Goal: Transaction & Acquisition: Purchase product/service

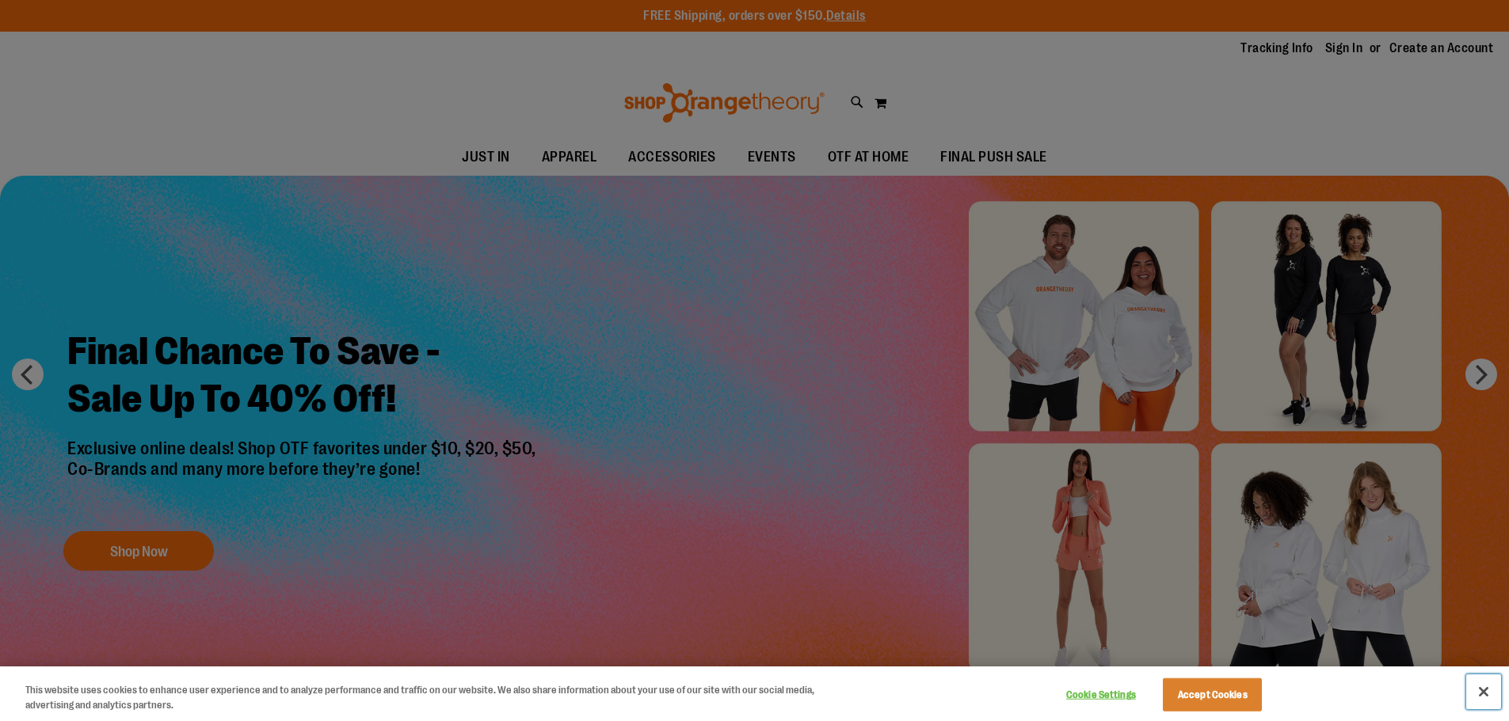
click at [1479, 684] on button "Close" at bounding box center [1483, 692] width 35 height 35
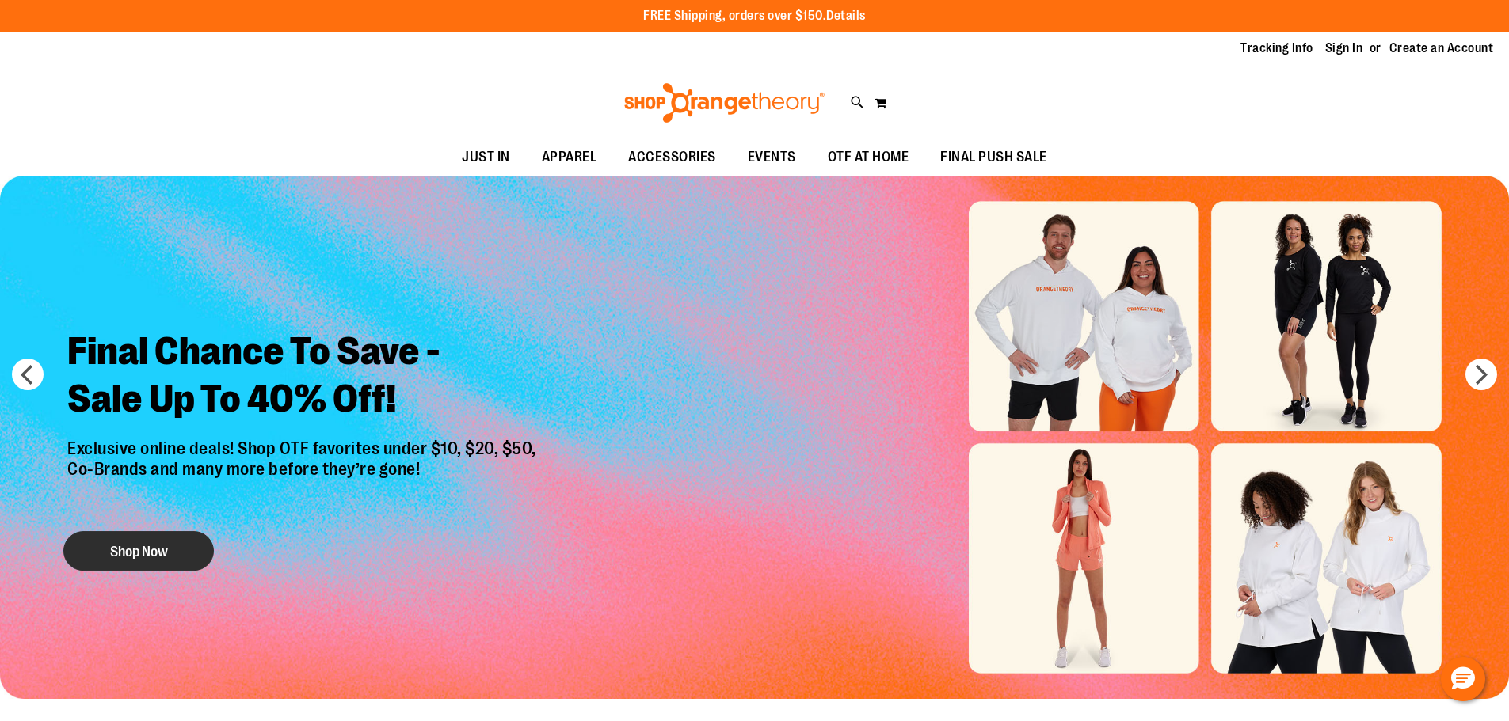
click at [155, 549] on button "Shop Now" at bounding box center [138, 551] width 150 height 40
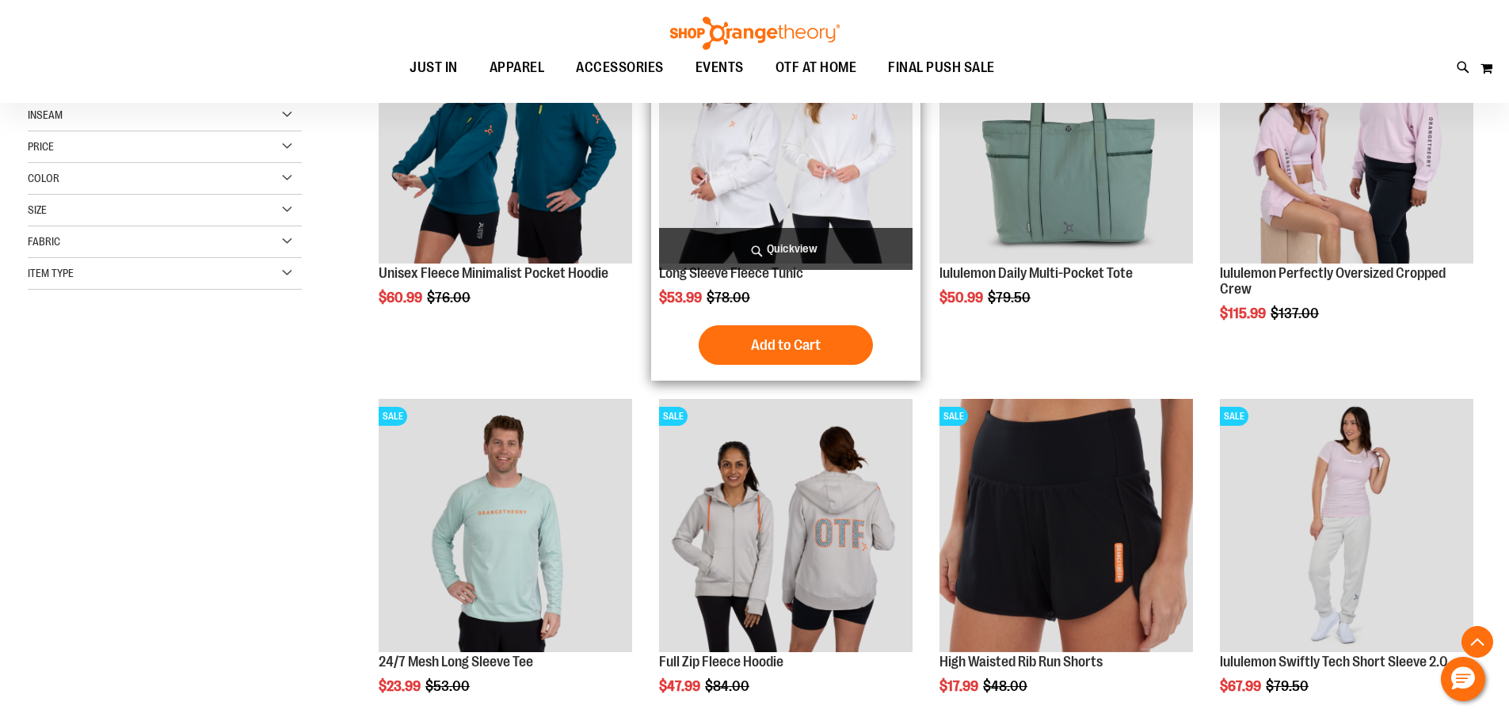
scroll to position [316, 0]
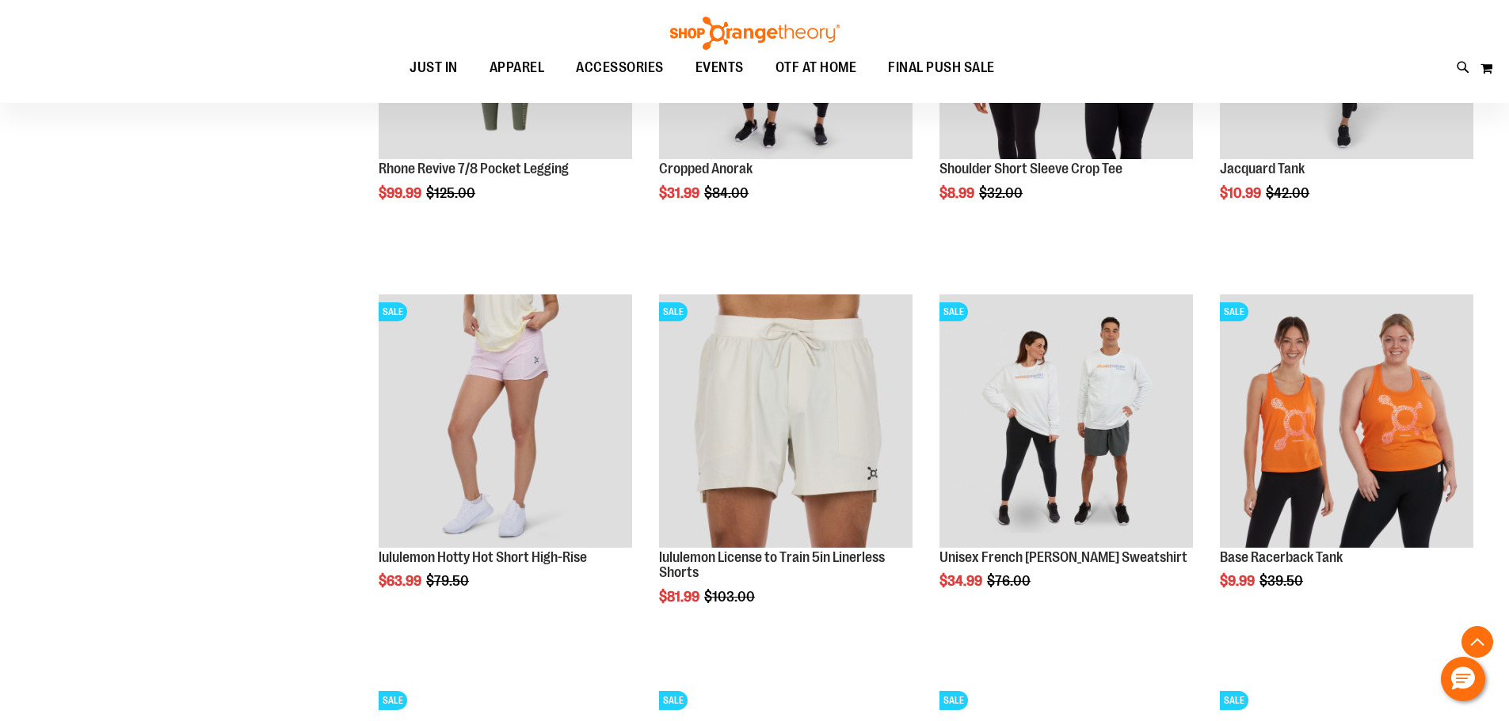
scroll to position [1741, 0]
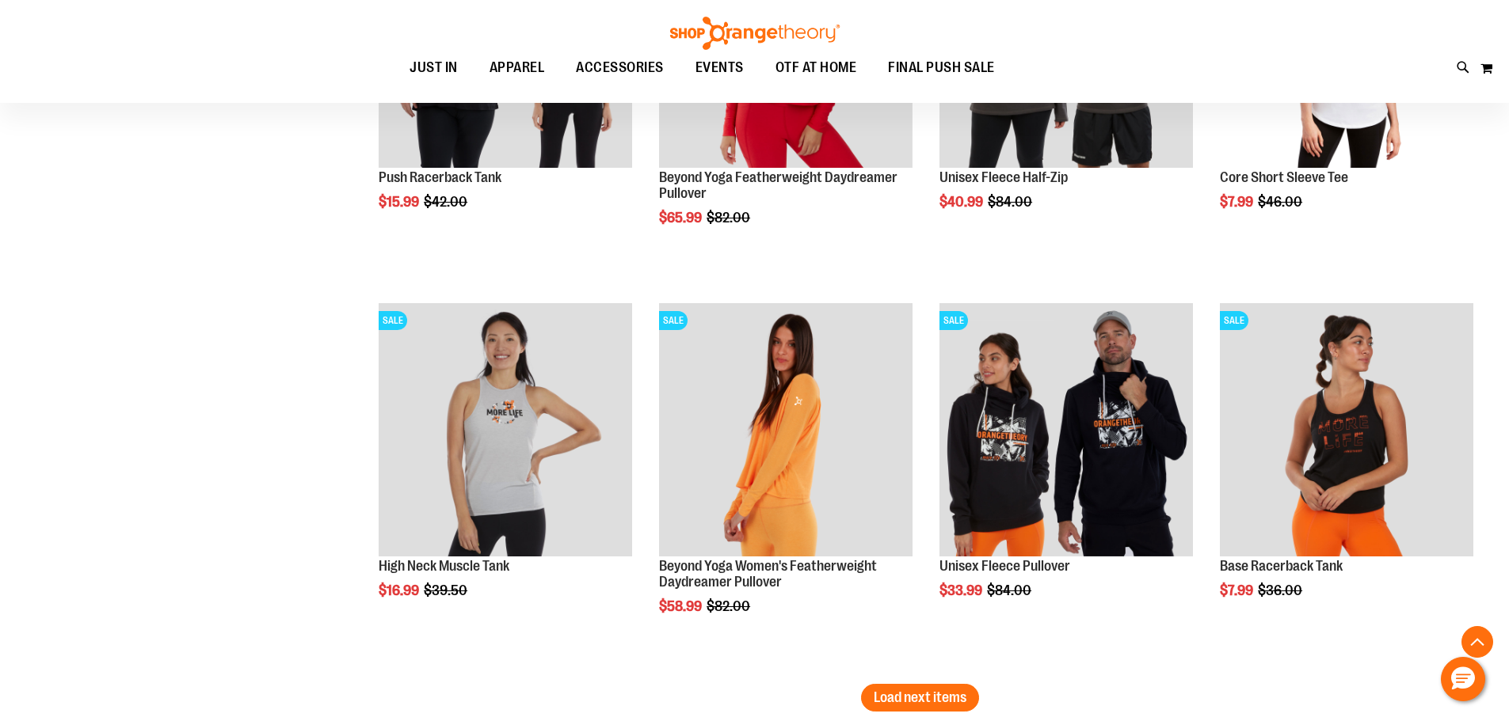
scroll to position [3246, 0]
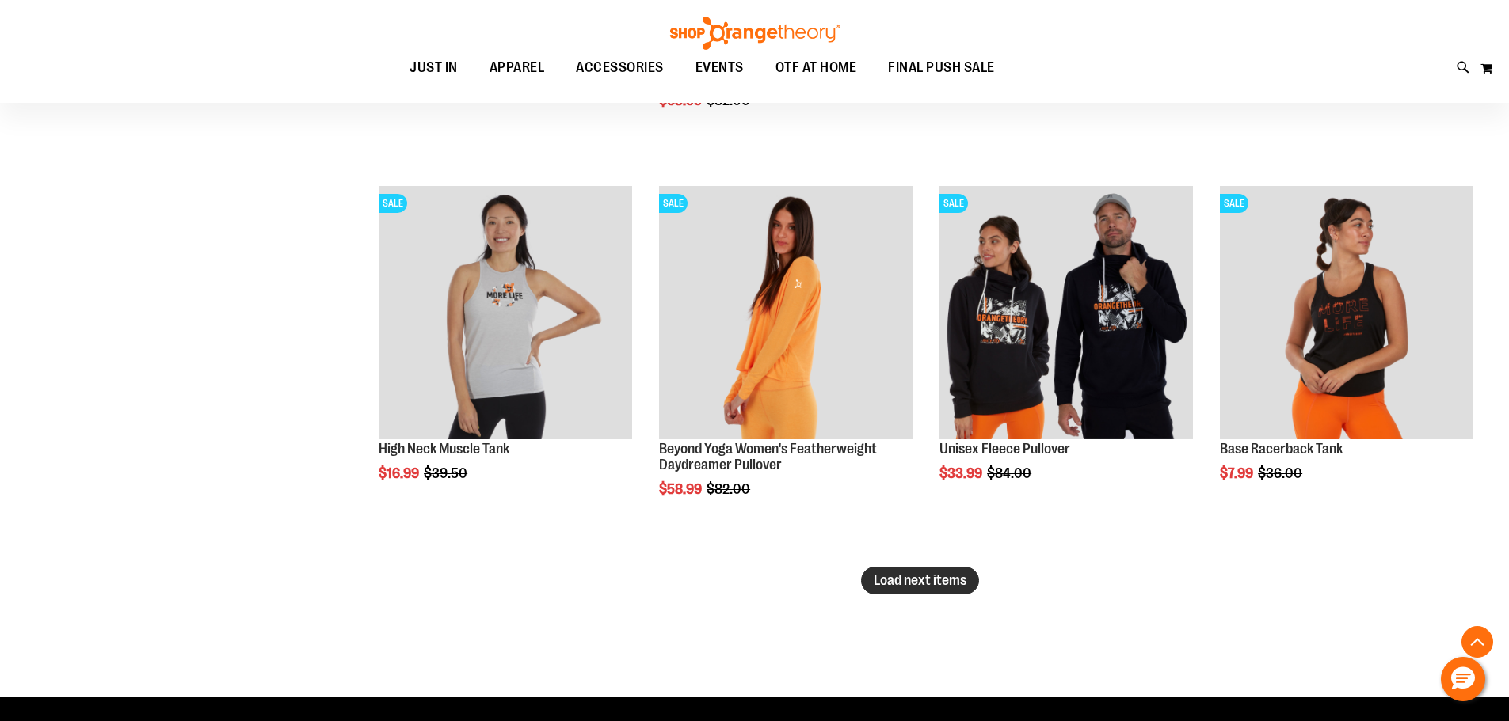
click at [873, 576] on span "Load next items" at bounding box center [919, 581] width 93 height 16
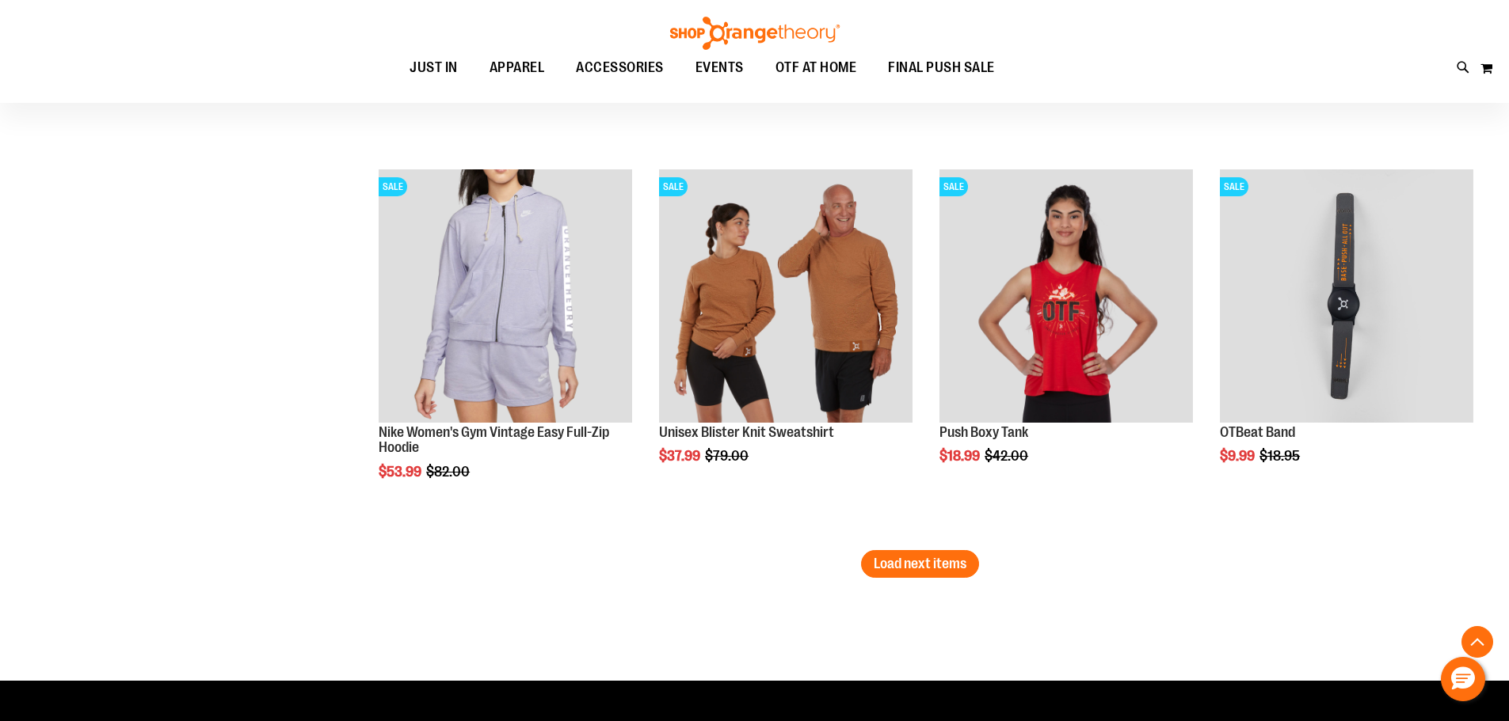
scroll to position [4434, 0]
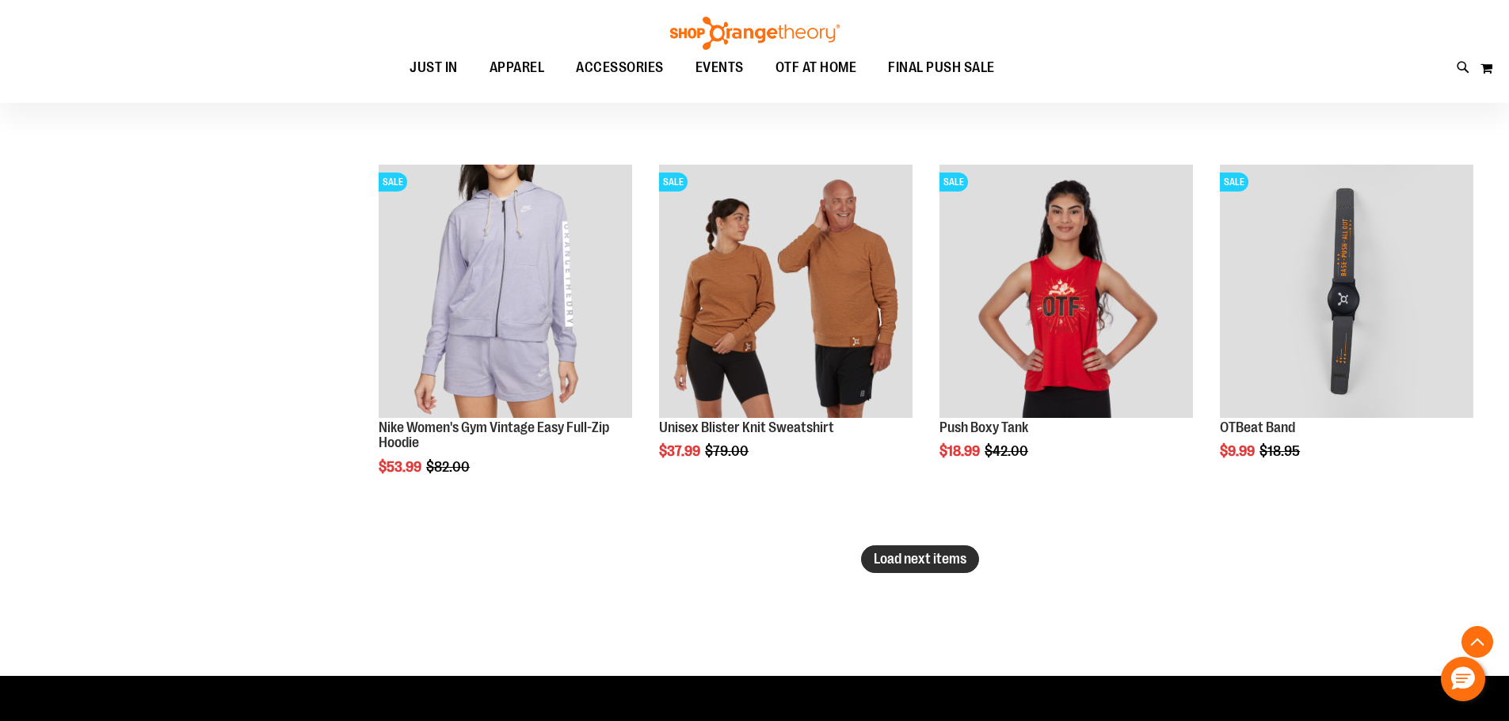
click at [870, 547] on button "Load next items" at bounding box center [920, 560] width 118 height 28
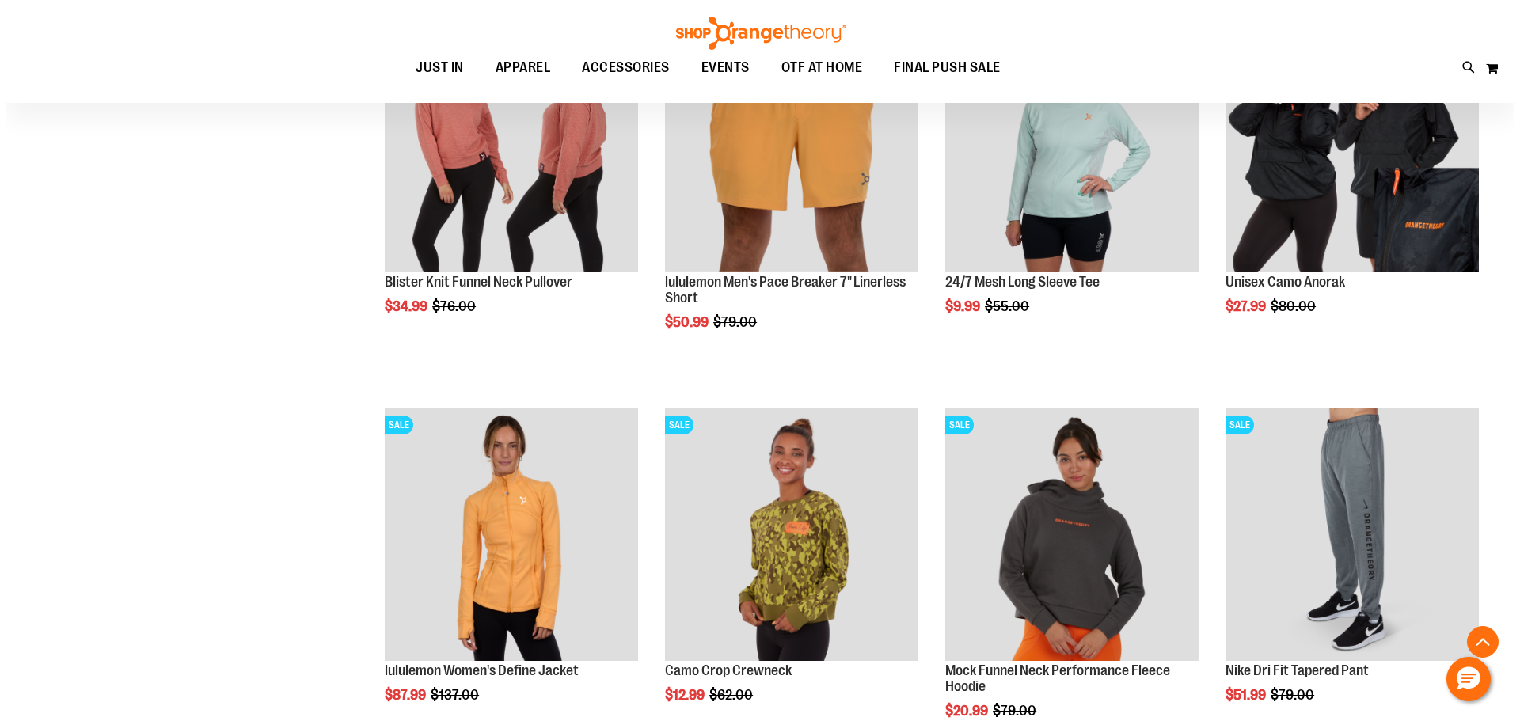
scroll to position [5384, 0]
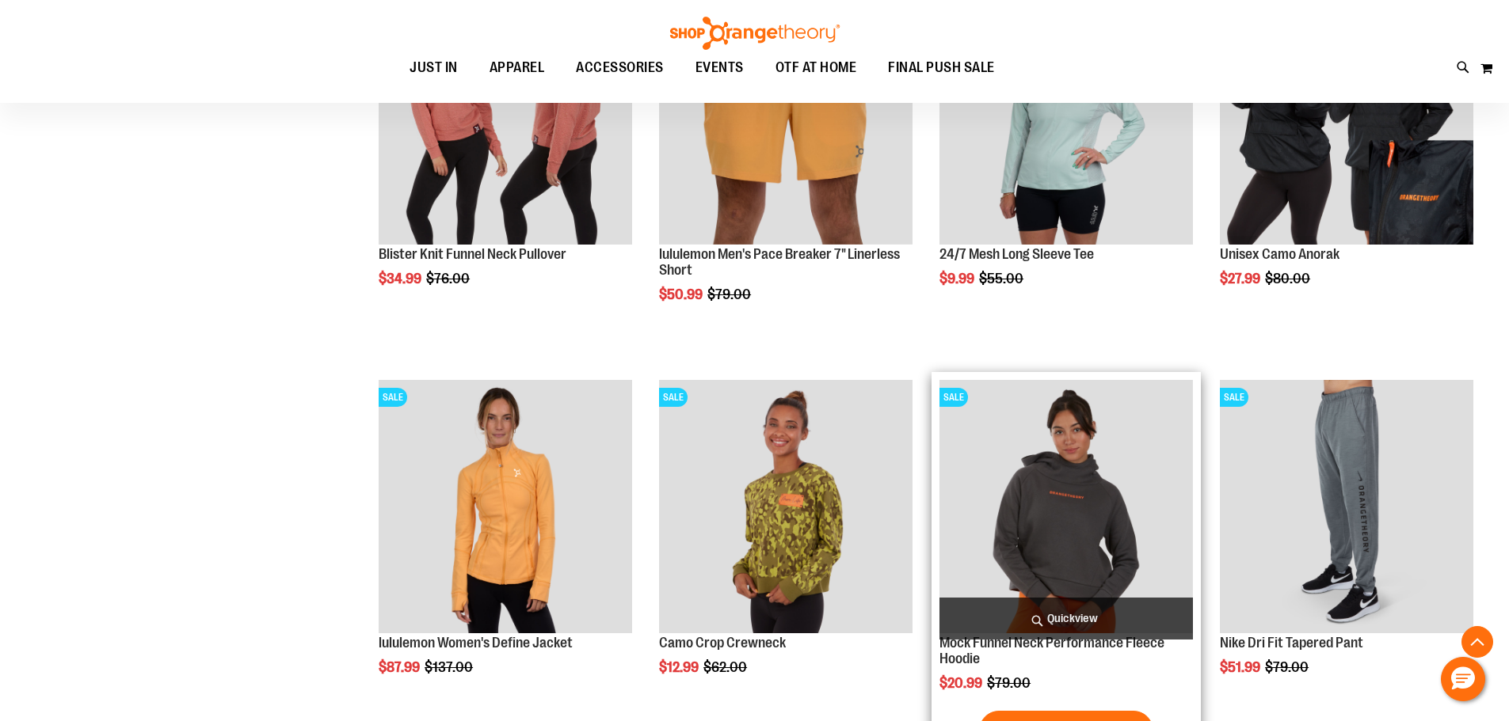
click at [1083, 619] on span "Quickview" at bounding box center [1065, 619] width 253 height 42
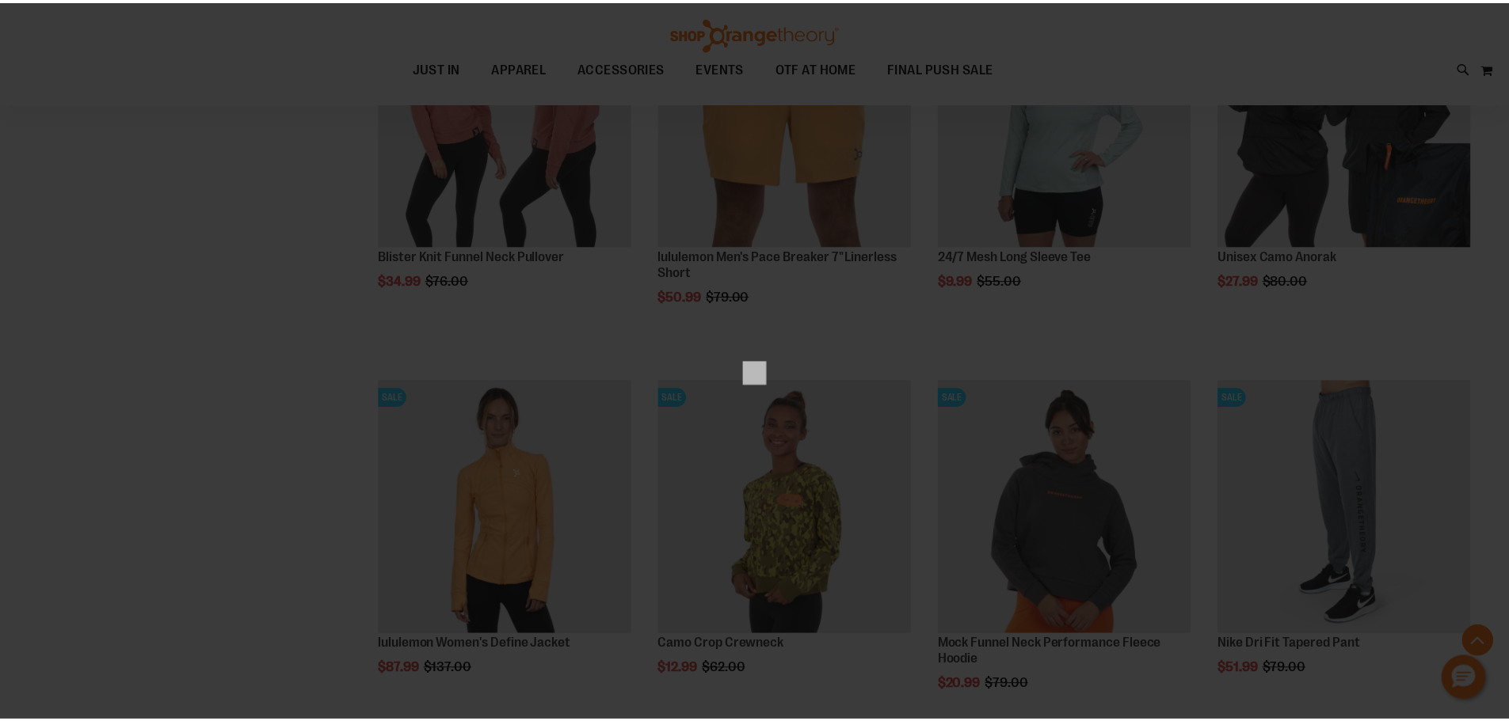
scroll to position [0, 0]
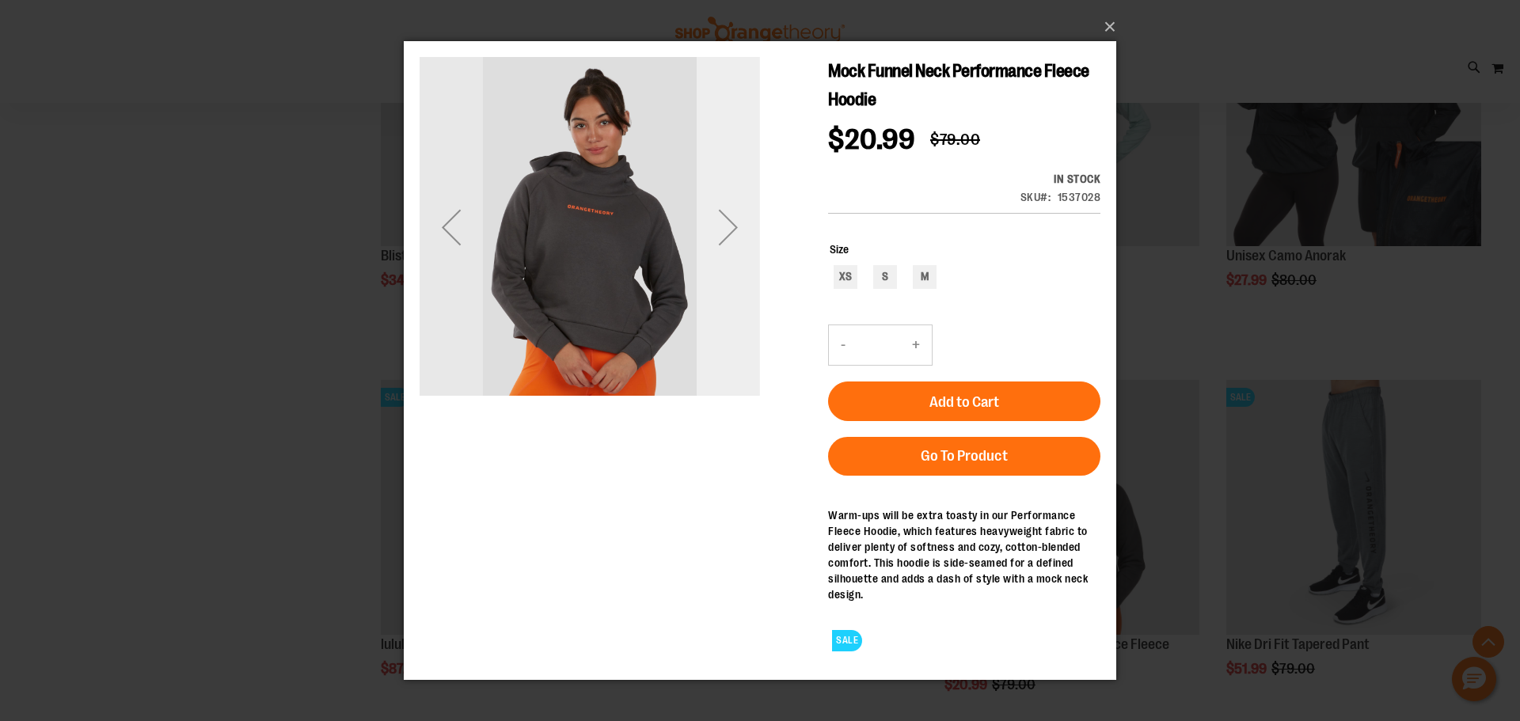
click at [739, 217] on div "Next" at bounding box center [728, 226] width 63 height 63
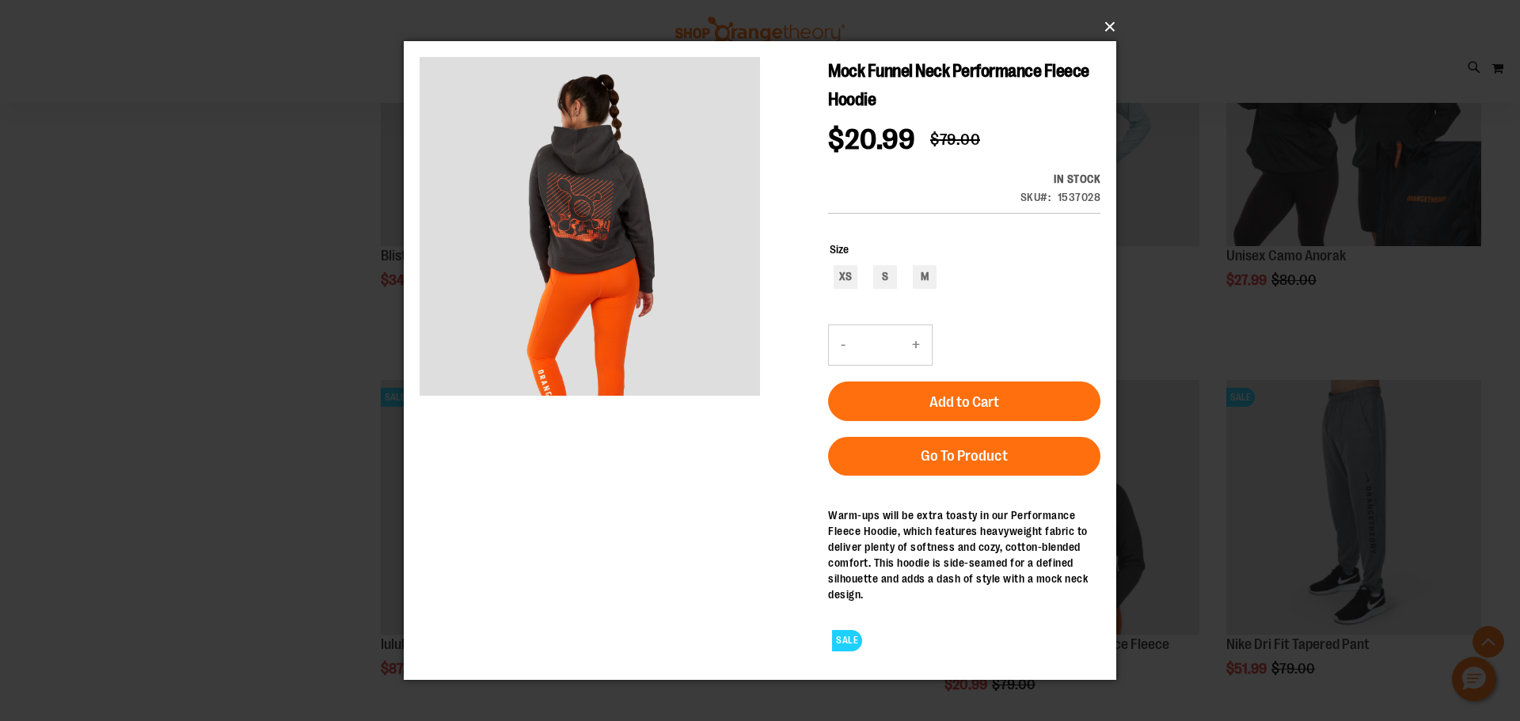
click at [1113, 35] on button "×" at bounding box center [765, 27] width 713 height 35
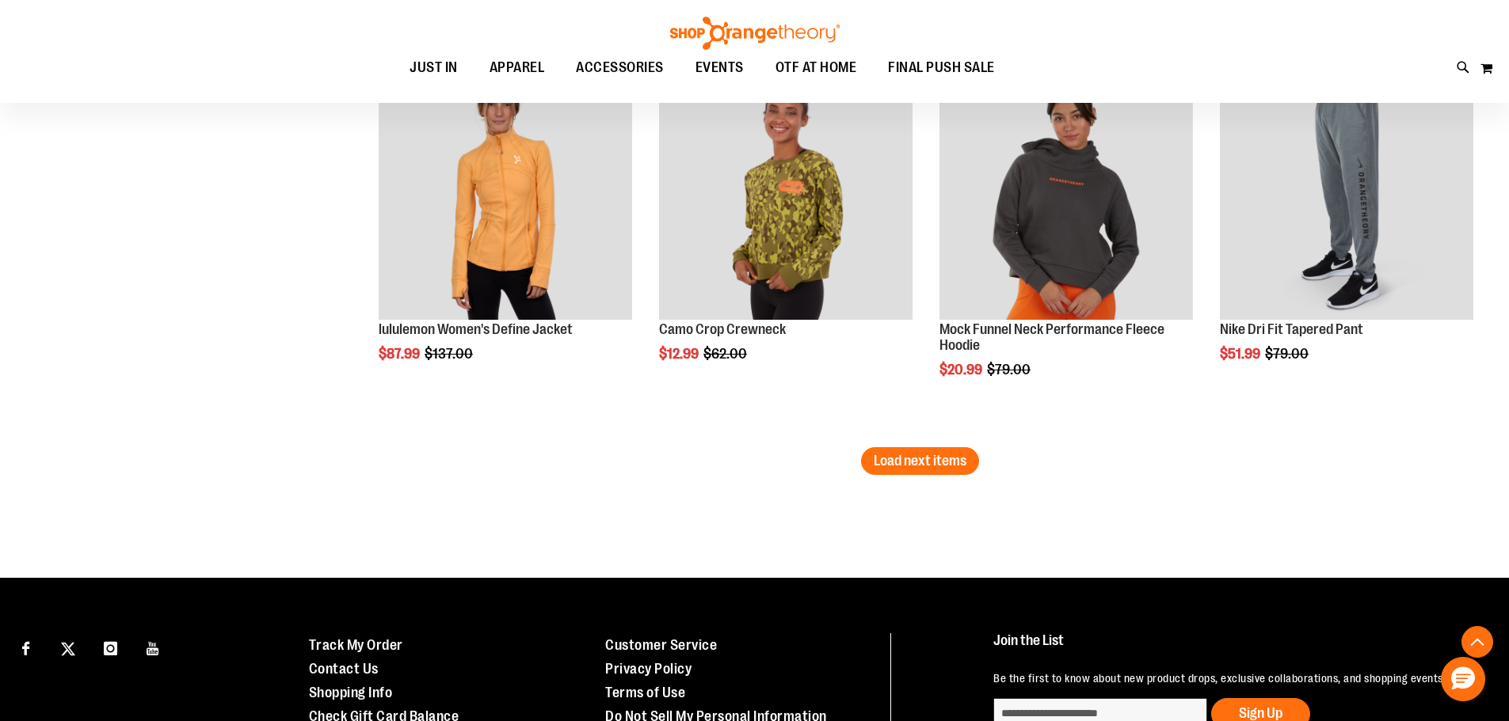
scroll to position [5701, 0]
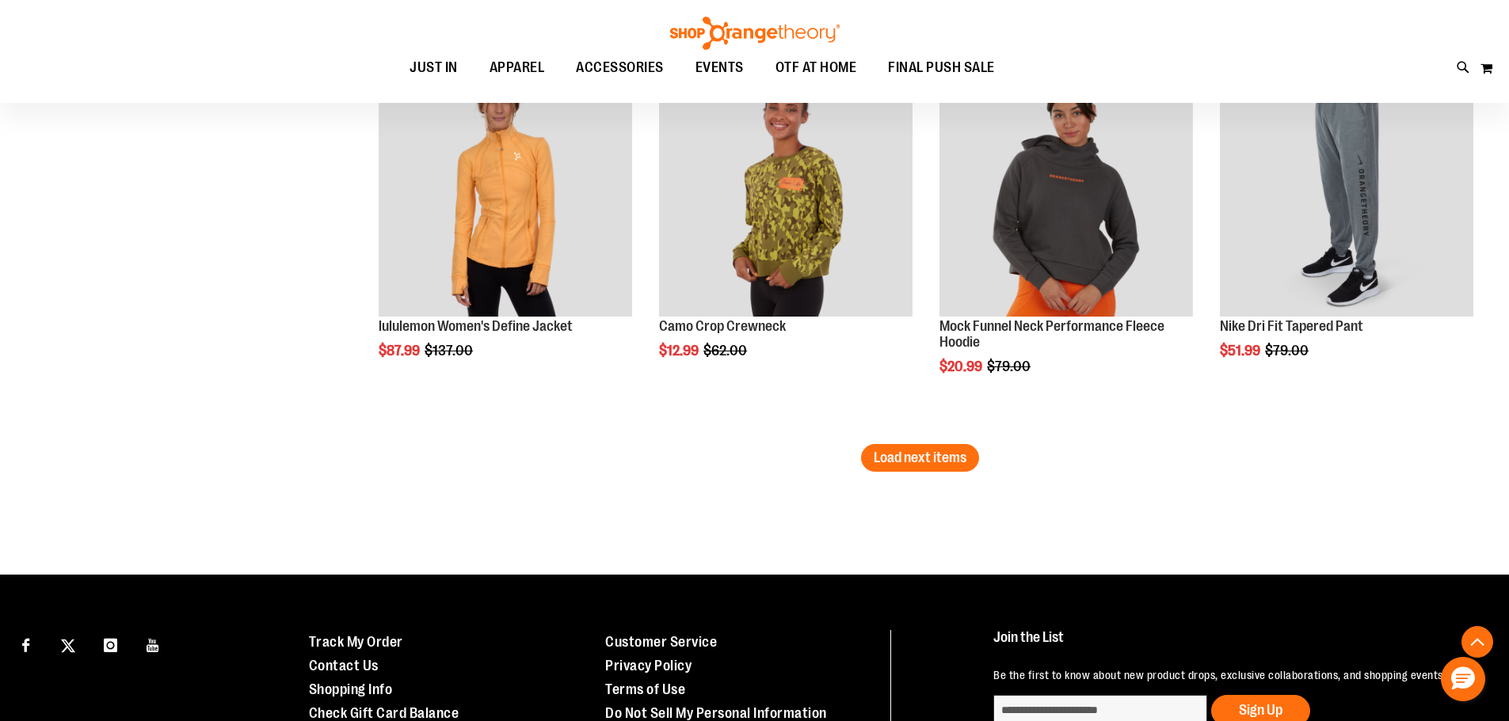
click at [908, 434] on li "SALE Camo Crop Crewneck $12.99 Regular Price $62.00 [GEOGRAPHIC_DATA] Add to Ca…" at bounding box center [785, 249] width 269 height 389
click at [915, 447] on button "Load next items" at bounding box center [920, 458] width 118 height 28
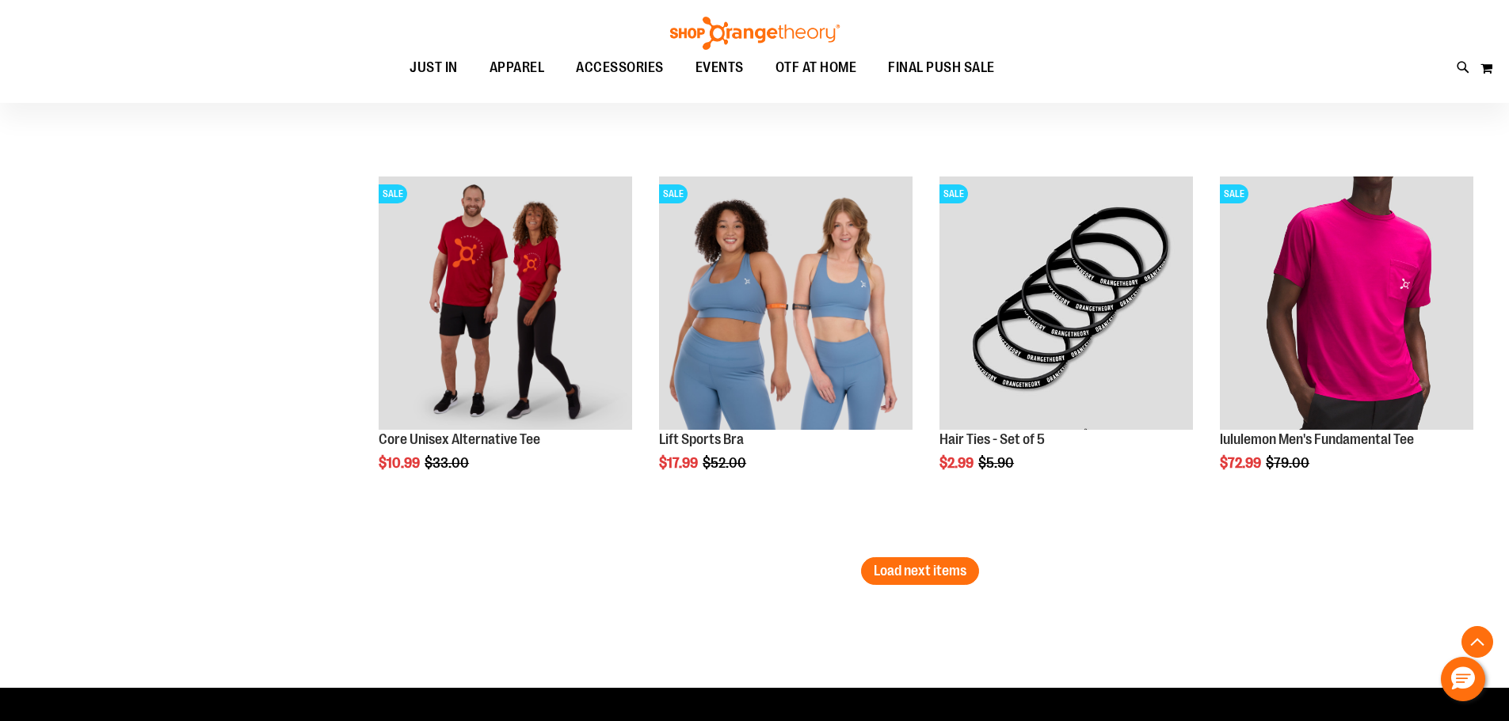
scroll to position [6809, 0]
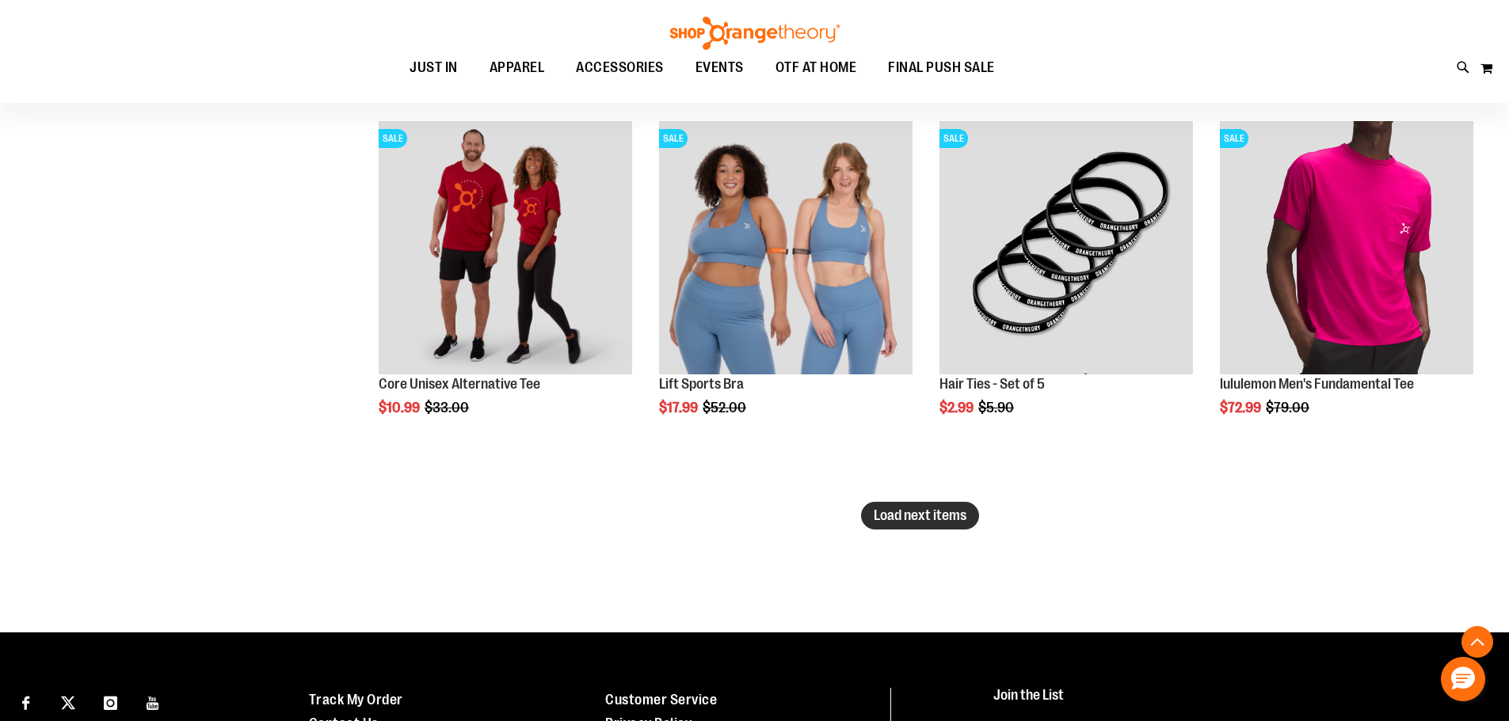
click at [957, 512] on span "Load next items" at bounding box center [919, 516] width 93 height 16
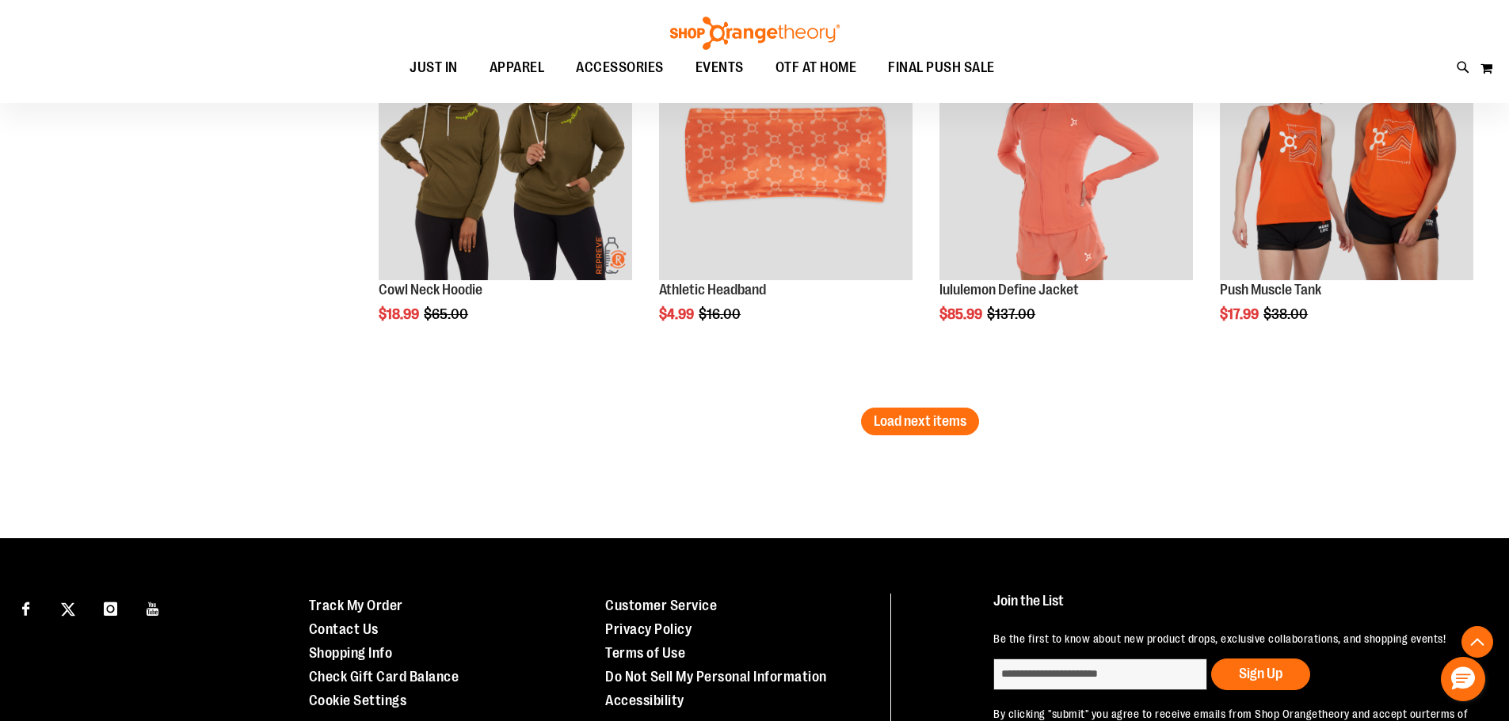
scroll to position [8077, 0]
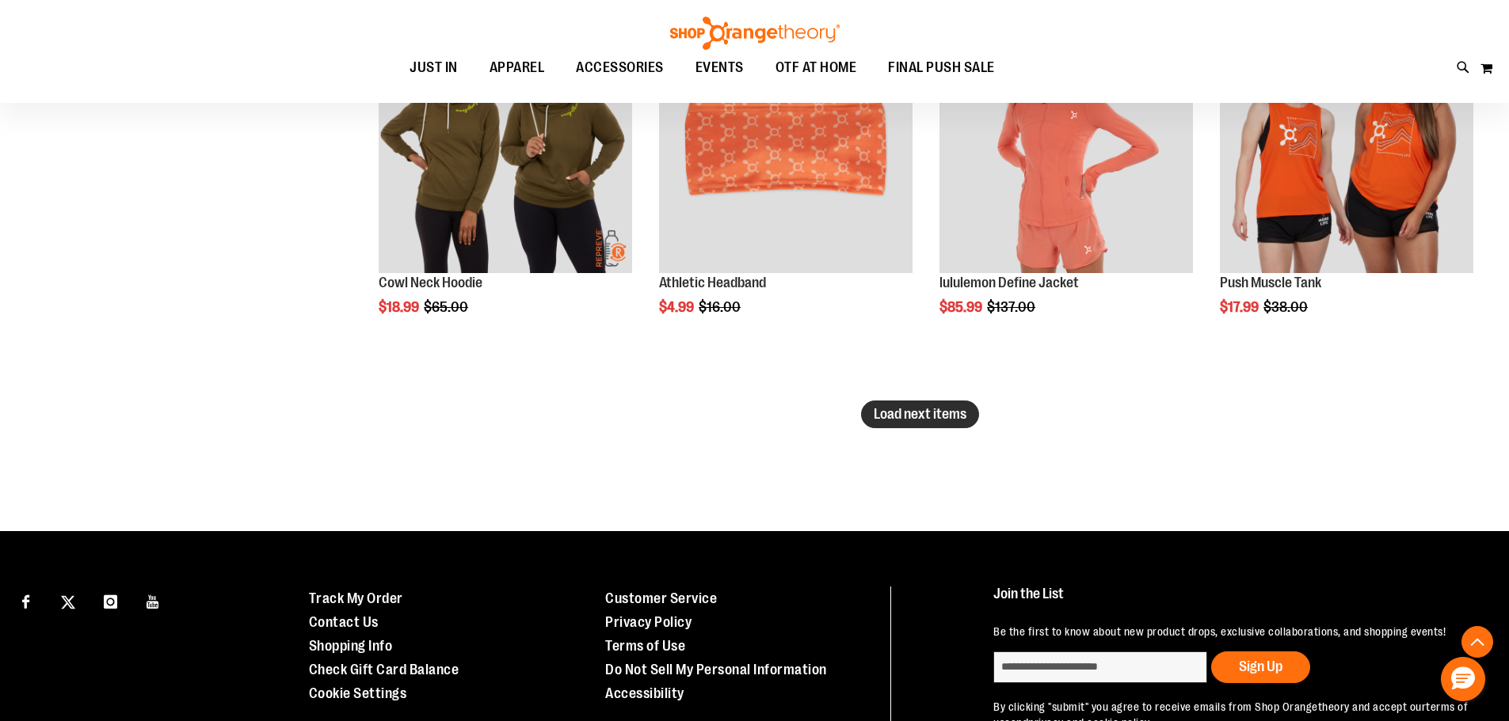
click at [930, 427] on button "Load next items" at bounding box center [920, 415] width 118 height 28
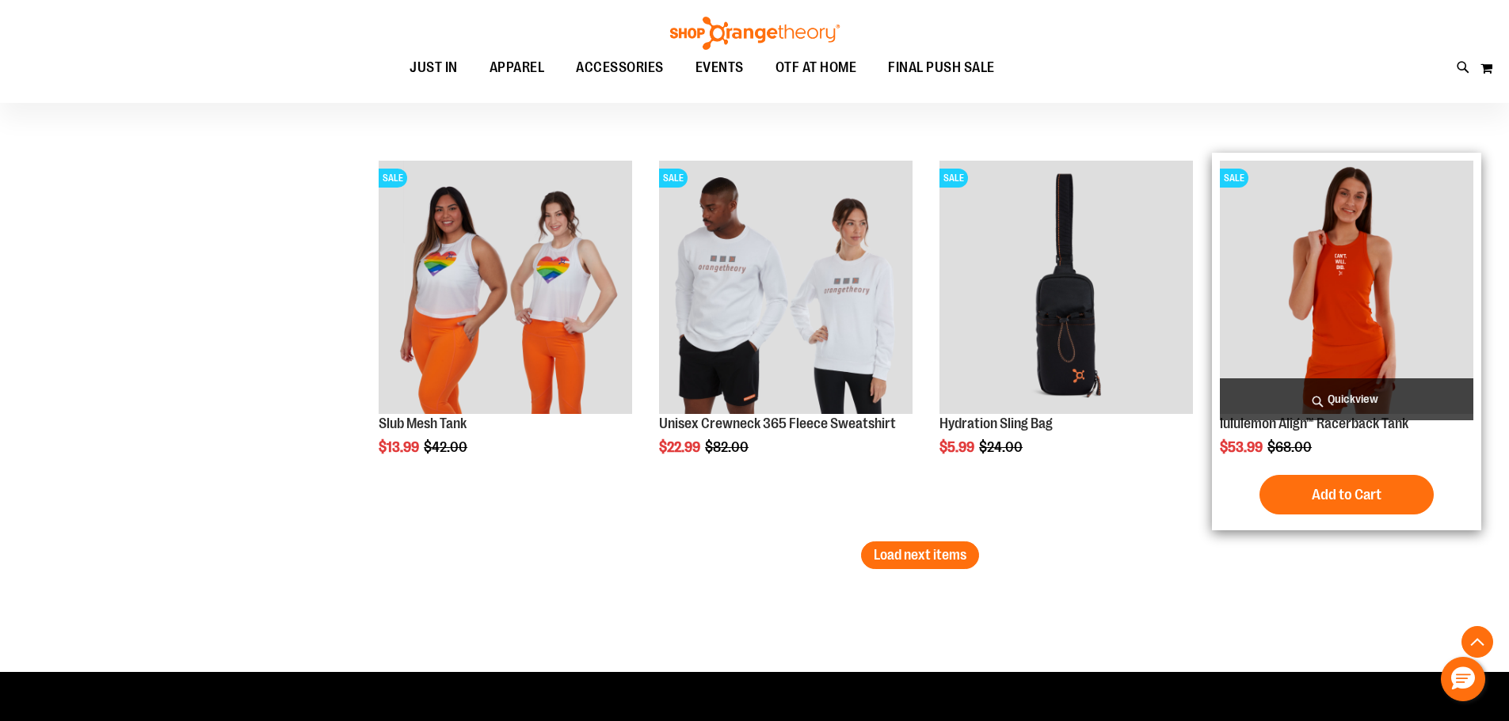
scroll to position [9185, 0]
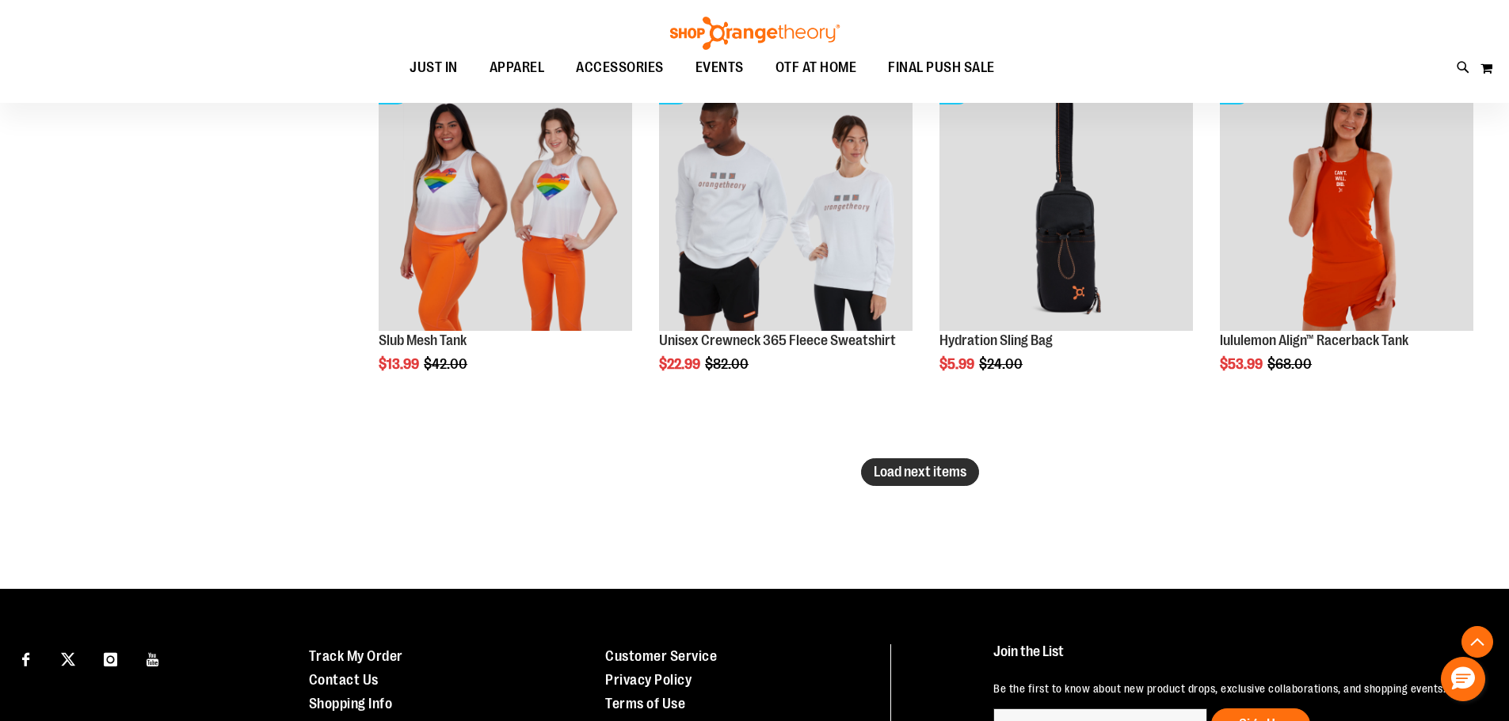
click at [917, 466] on span "Load next items" at bounding box center [919, 472] width 93 height 16
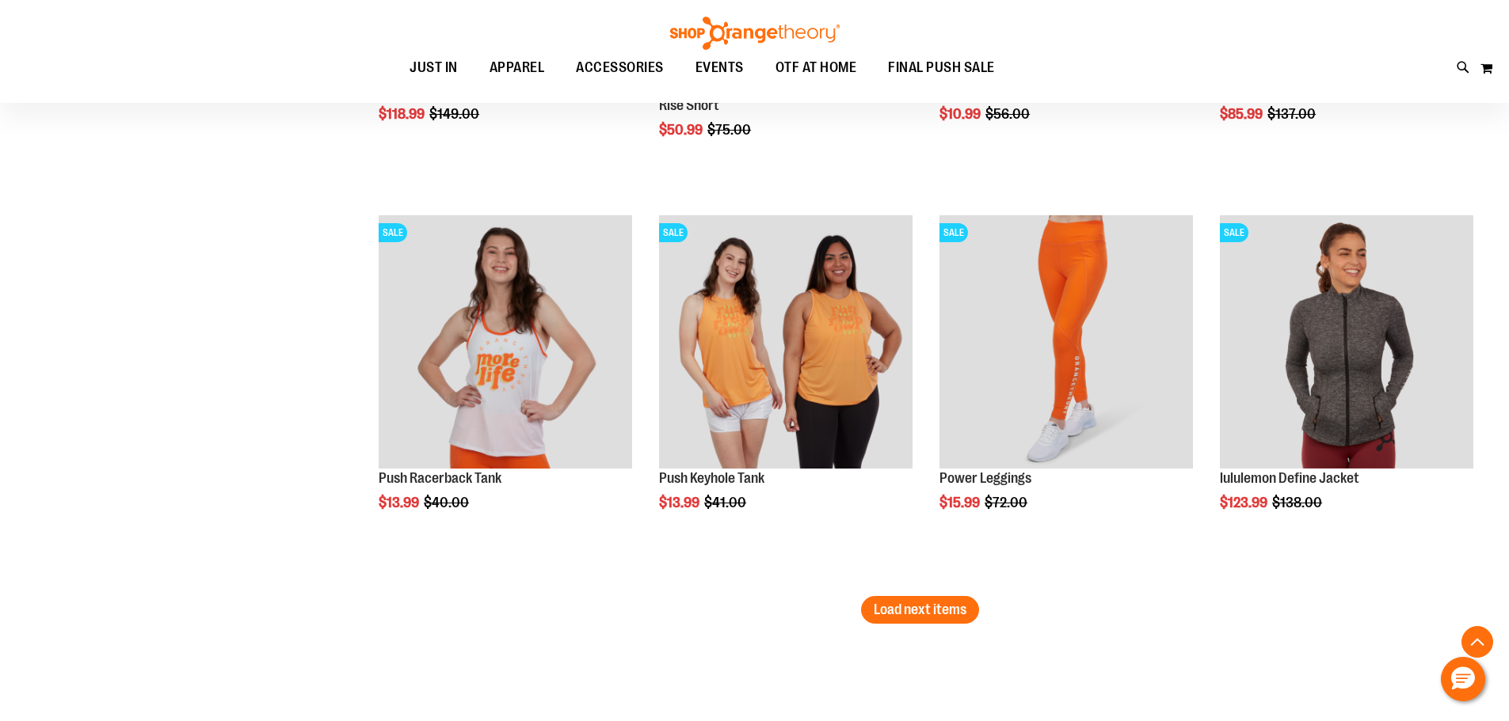
scroll to position [10215, 0]
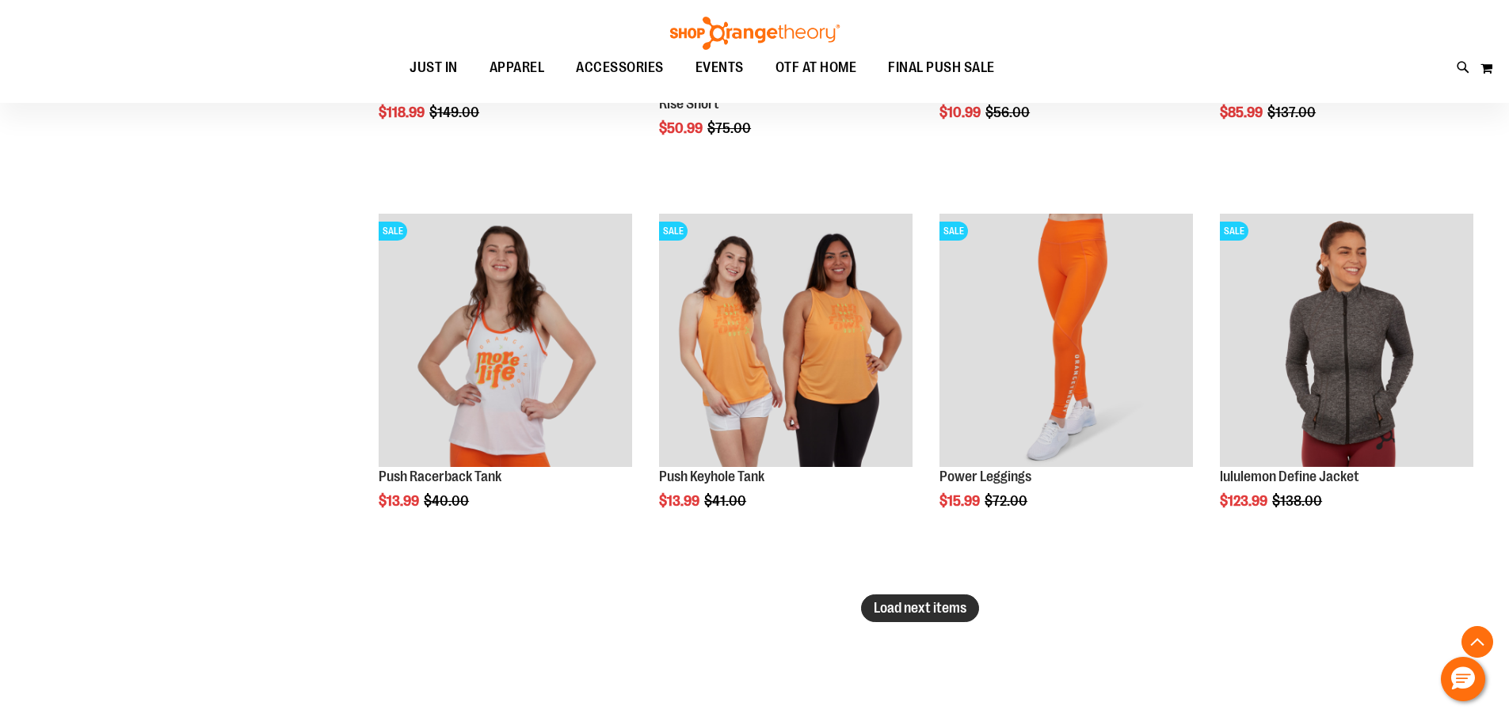
click at [927, 607] on span "Load next items" at bounding box center [919, 608] width 93 height 16
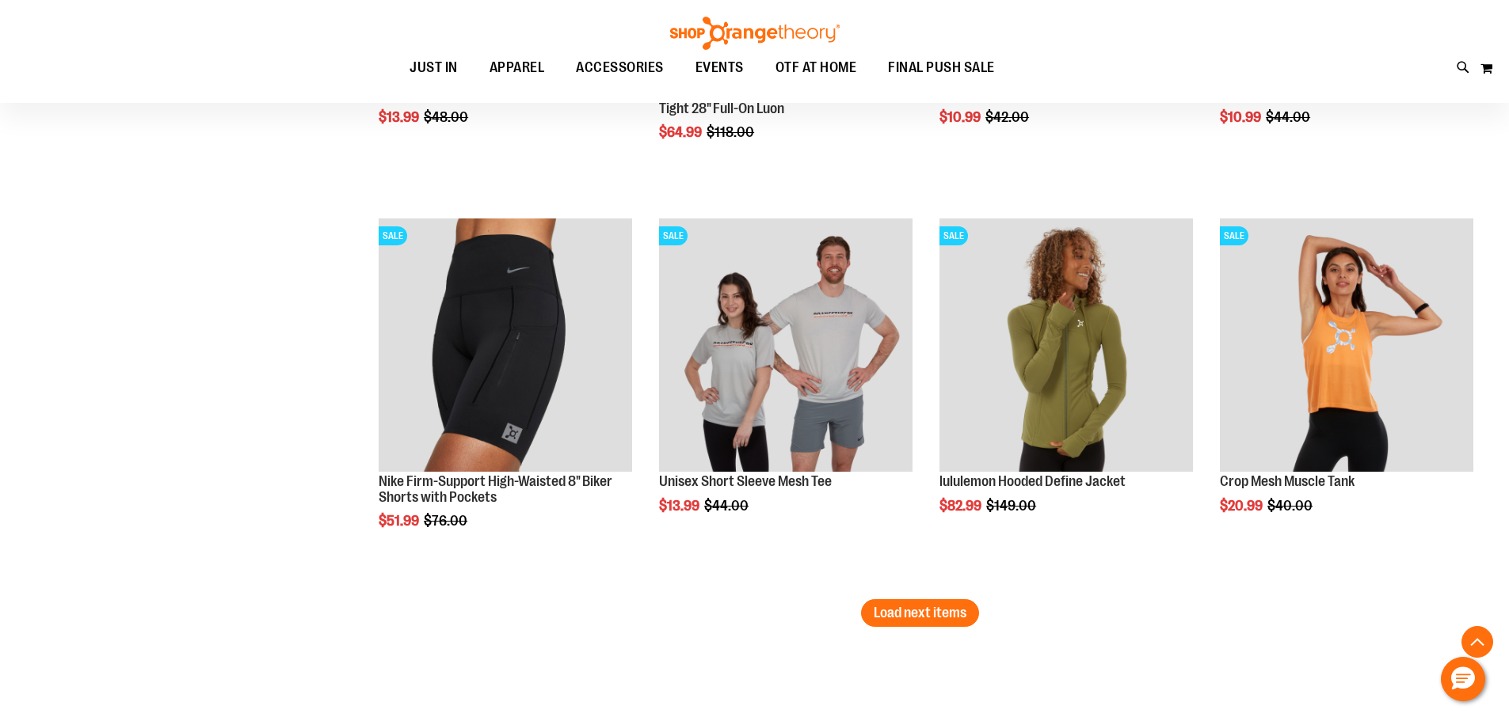
scroll to position [11402, 0]
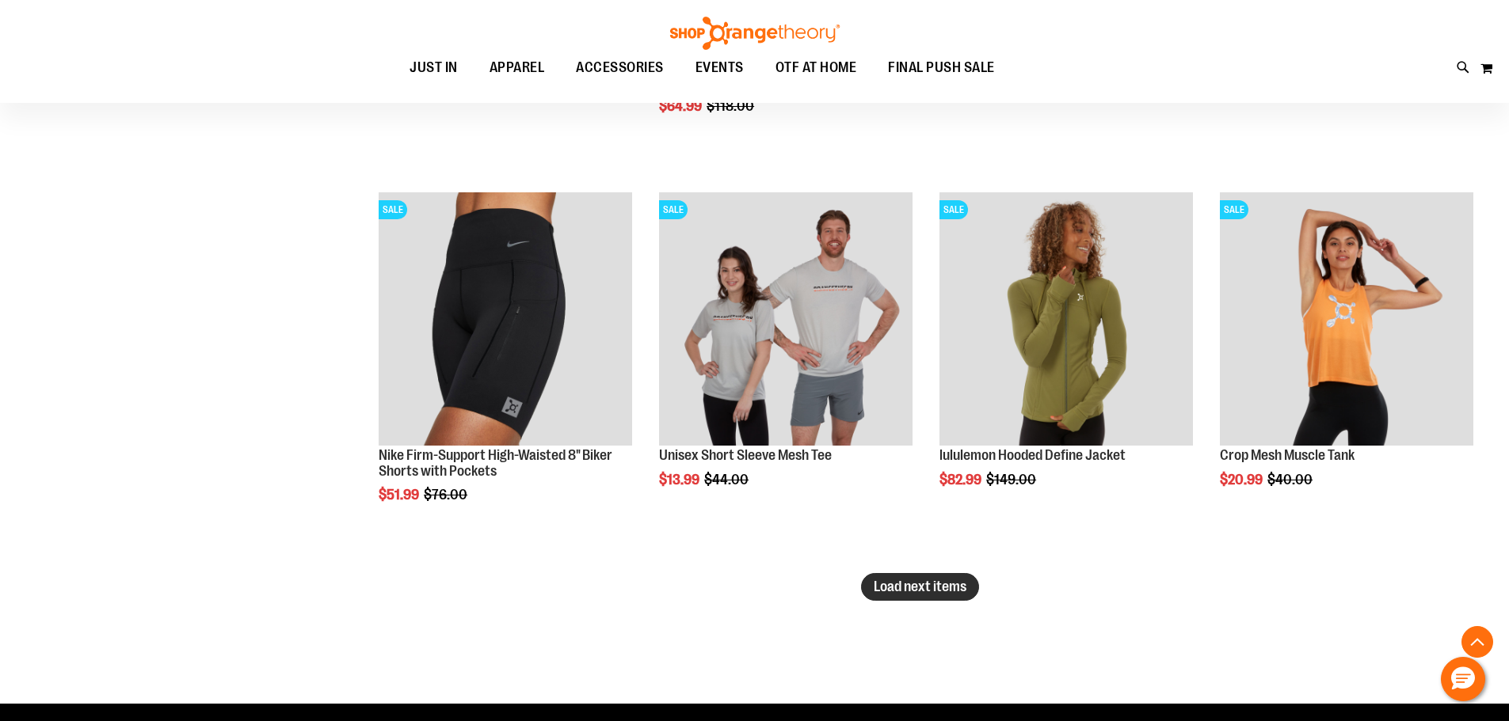
click at [942, 580] on span "Load next items" at bounding box center [919, 587] width 93 height 16
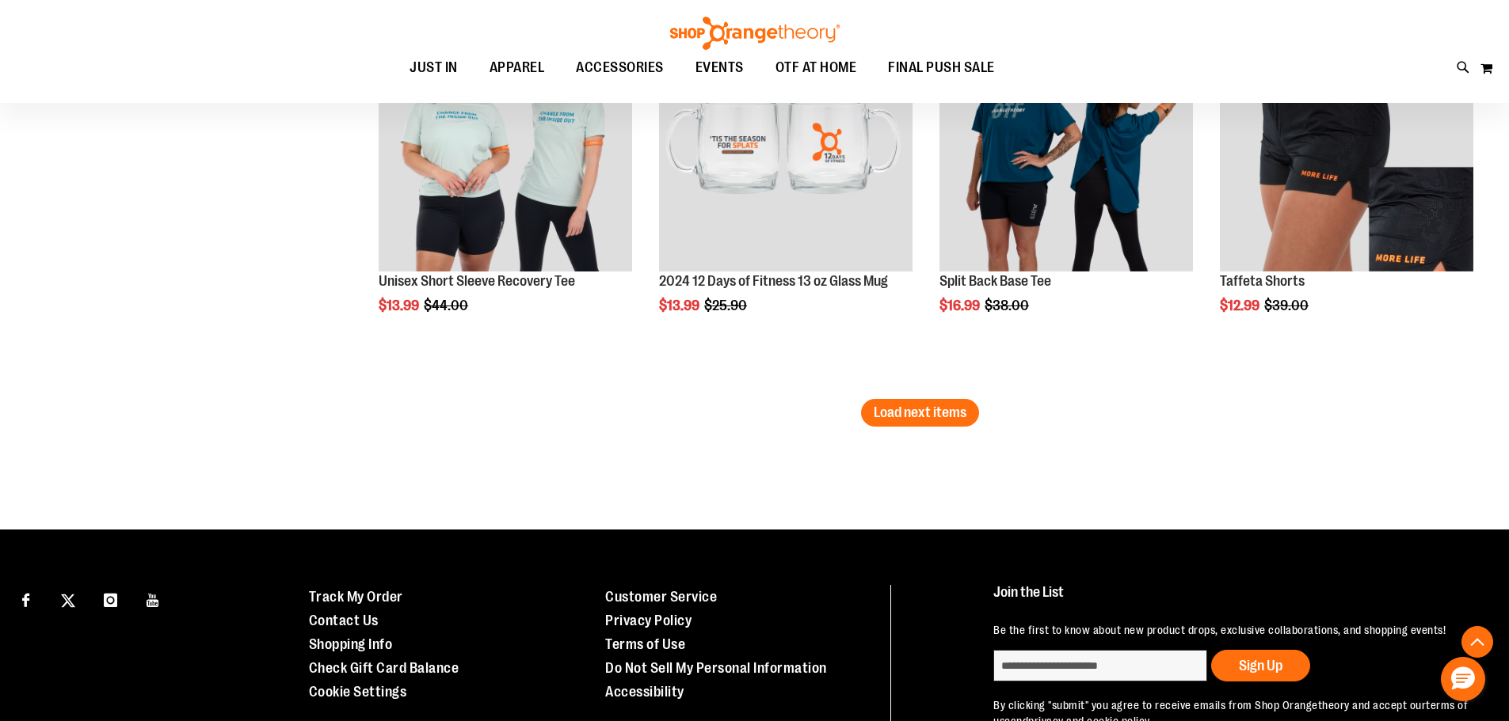
scroll to position [12749, 0]
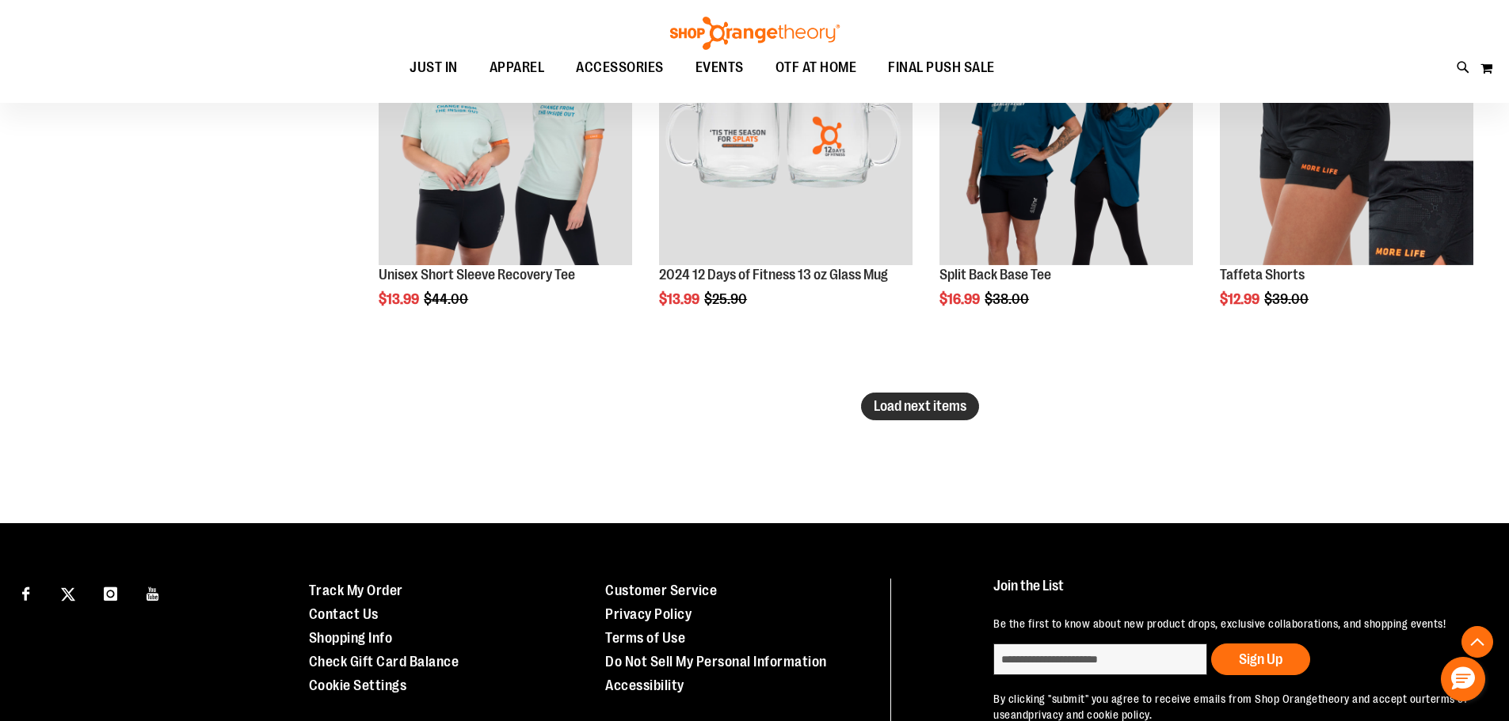
click at [922, 405] on span "Load next items" at bounding box center [919, 406] width 93 height 16
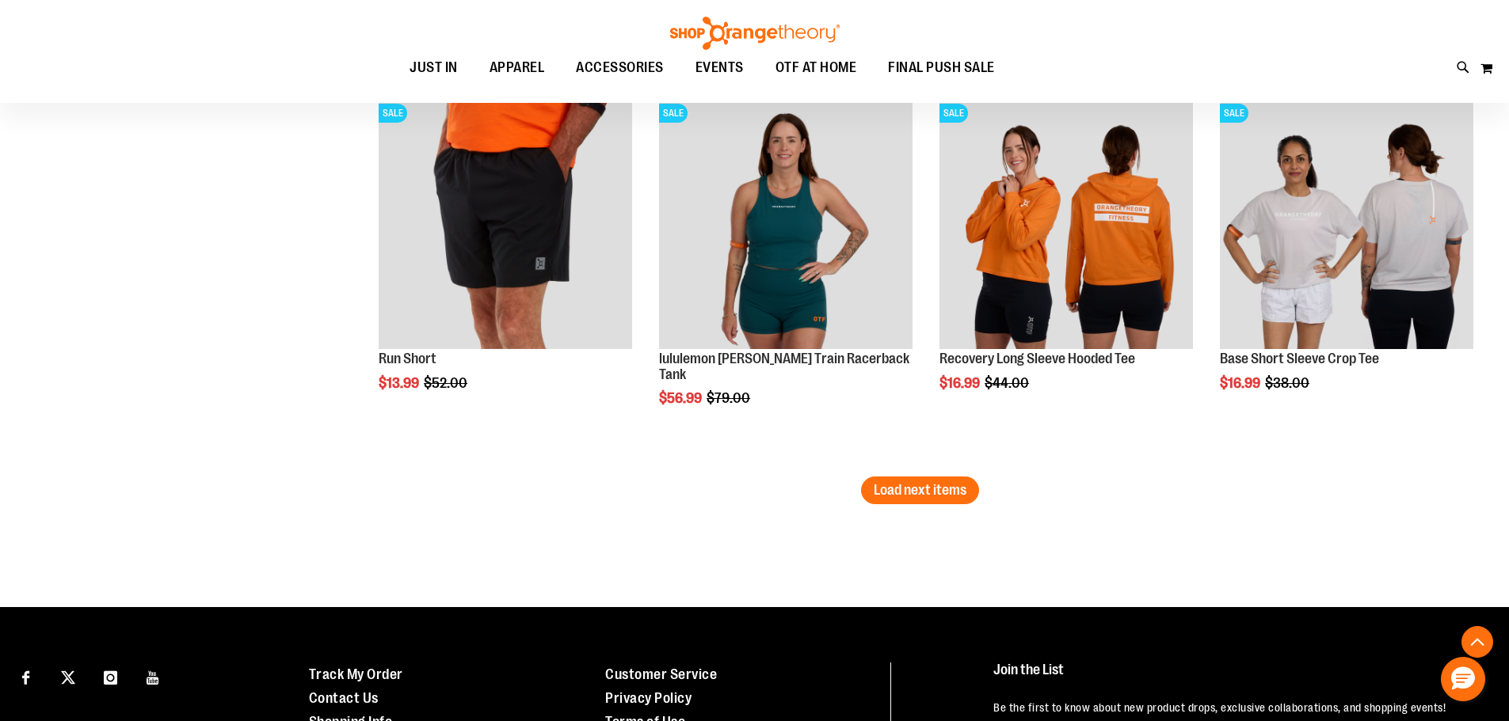
scroll to position [13857, 0]
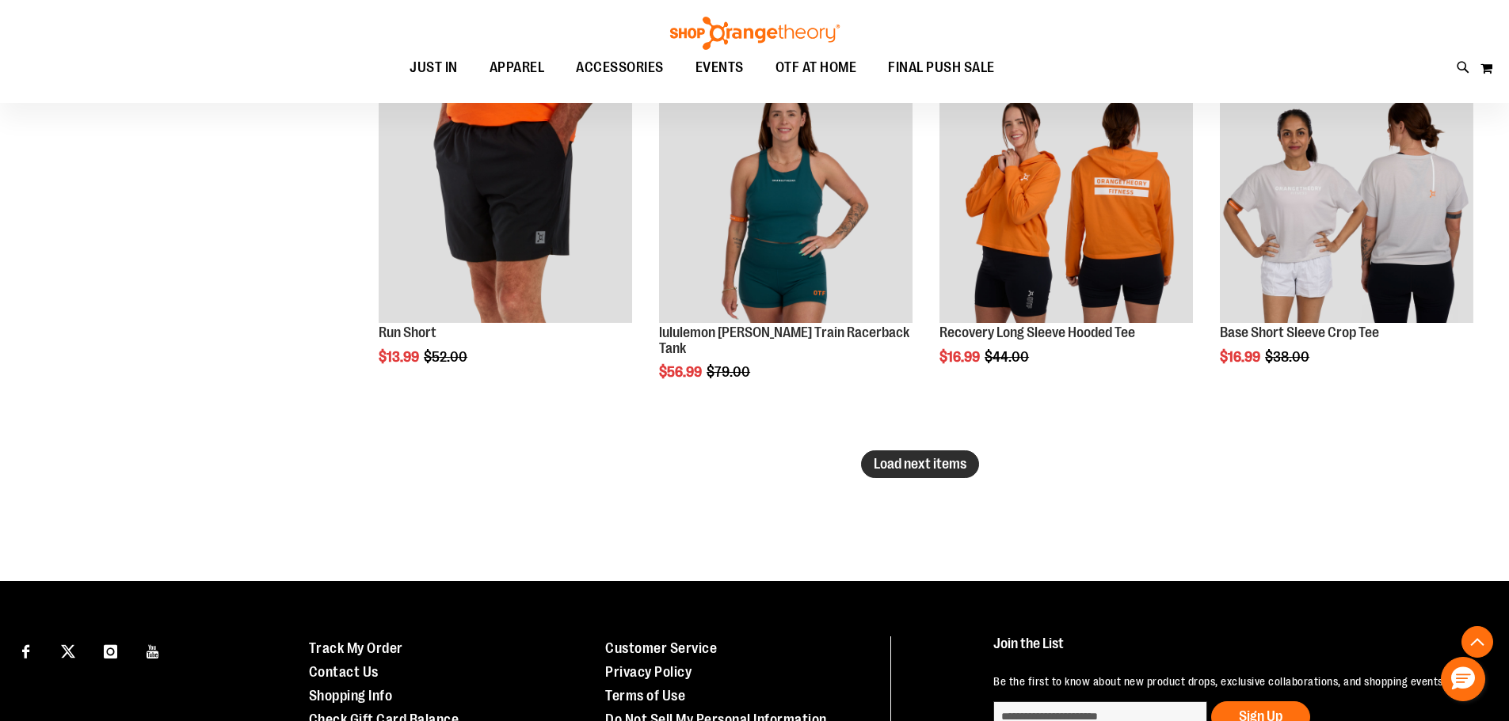
click at [918, 457] on span "Load next items" at bounding box center [919, 464] width 93 height 16
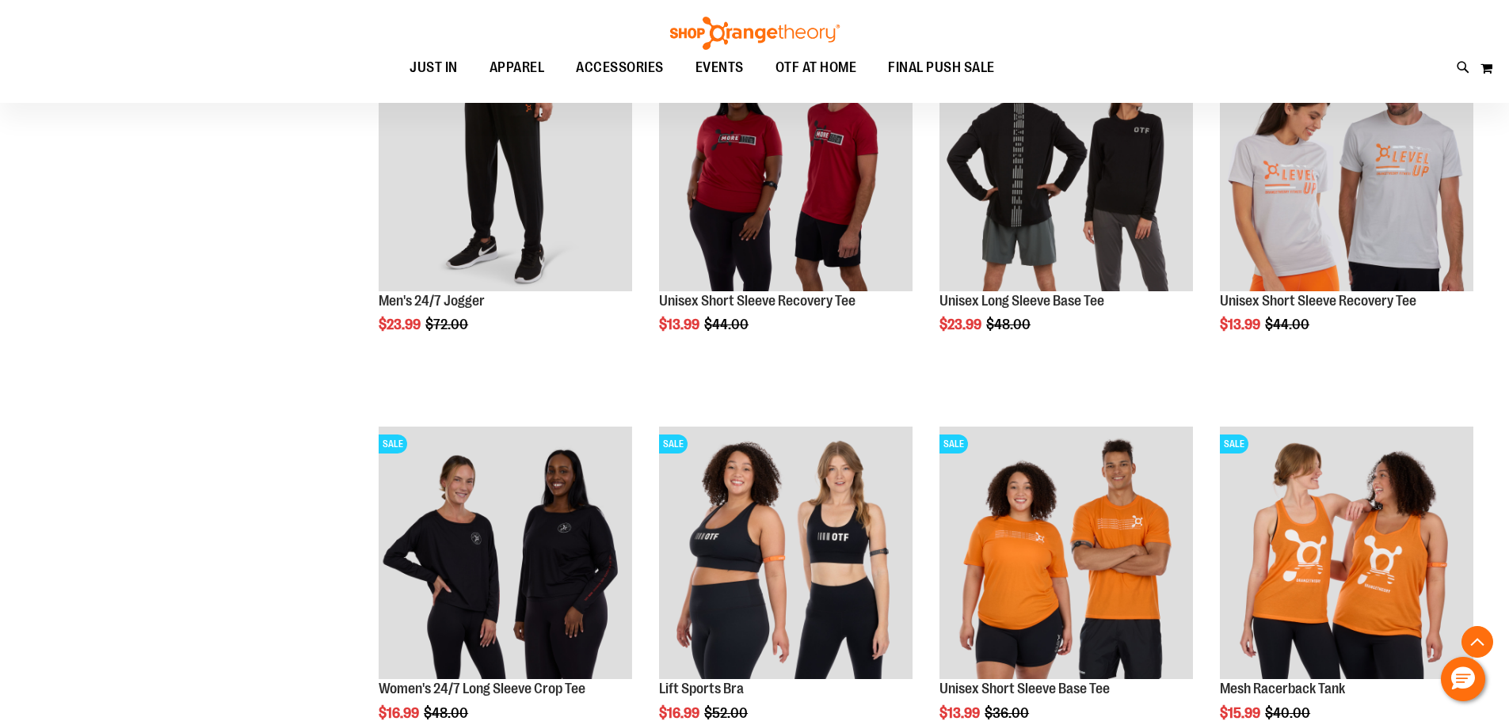
scroll to position [14332, 0]
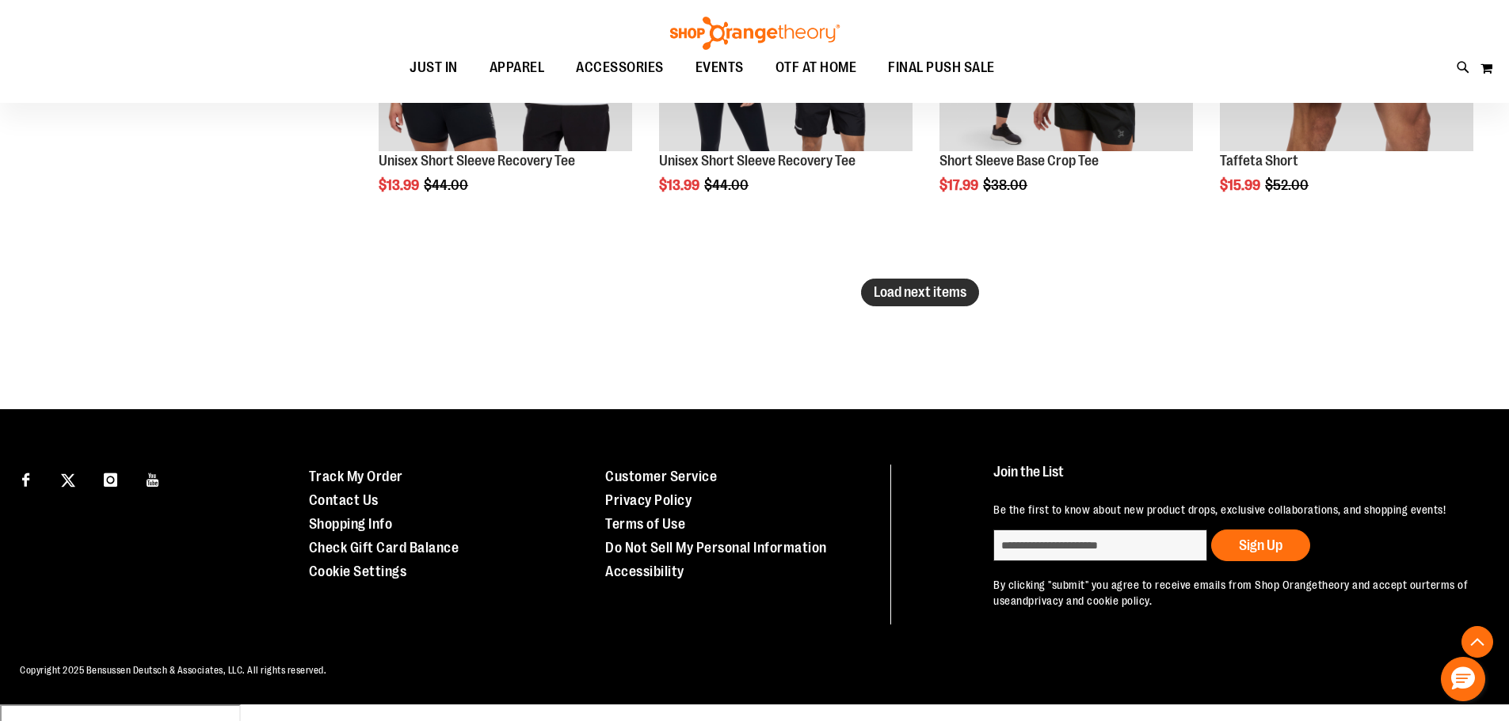
click at [924, 288] on span "Load next items" at bounding box center [919, 292] width 93 height 16
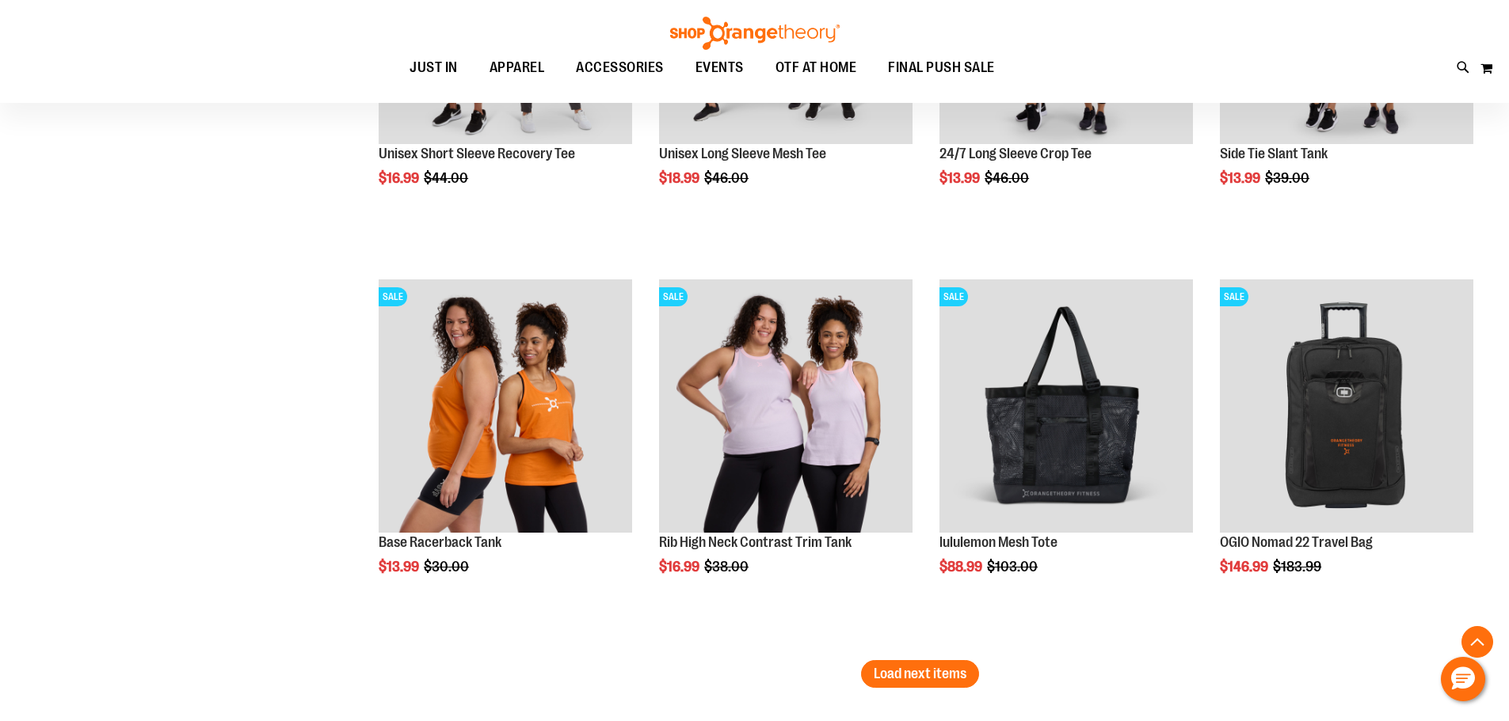
scroll to position [16066, 0]
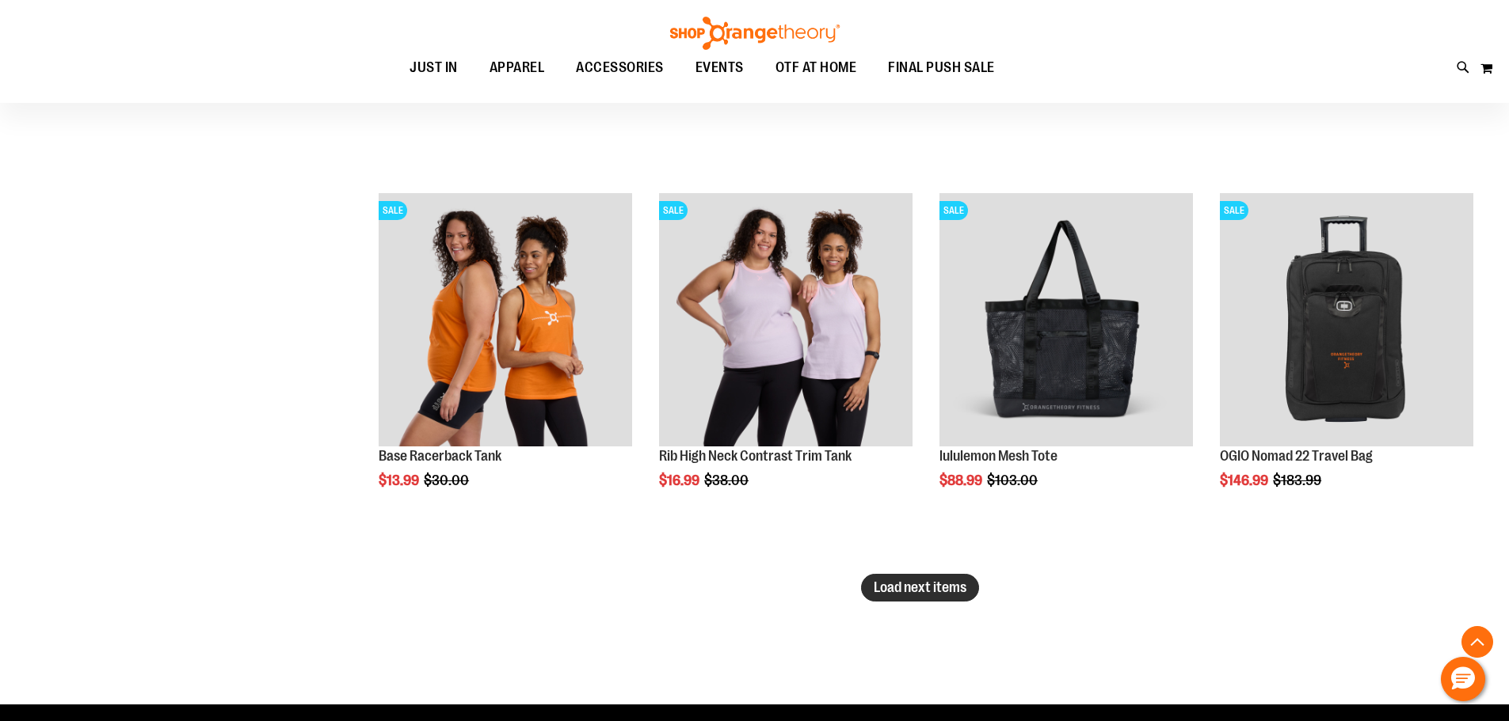
click at [867, 578] on button "Load next items" at bounding box center [920, 588] width 118 height 28
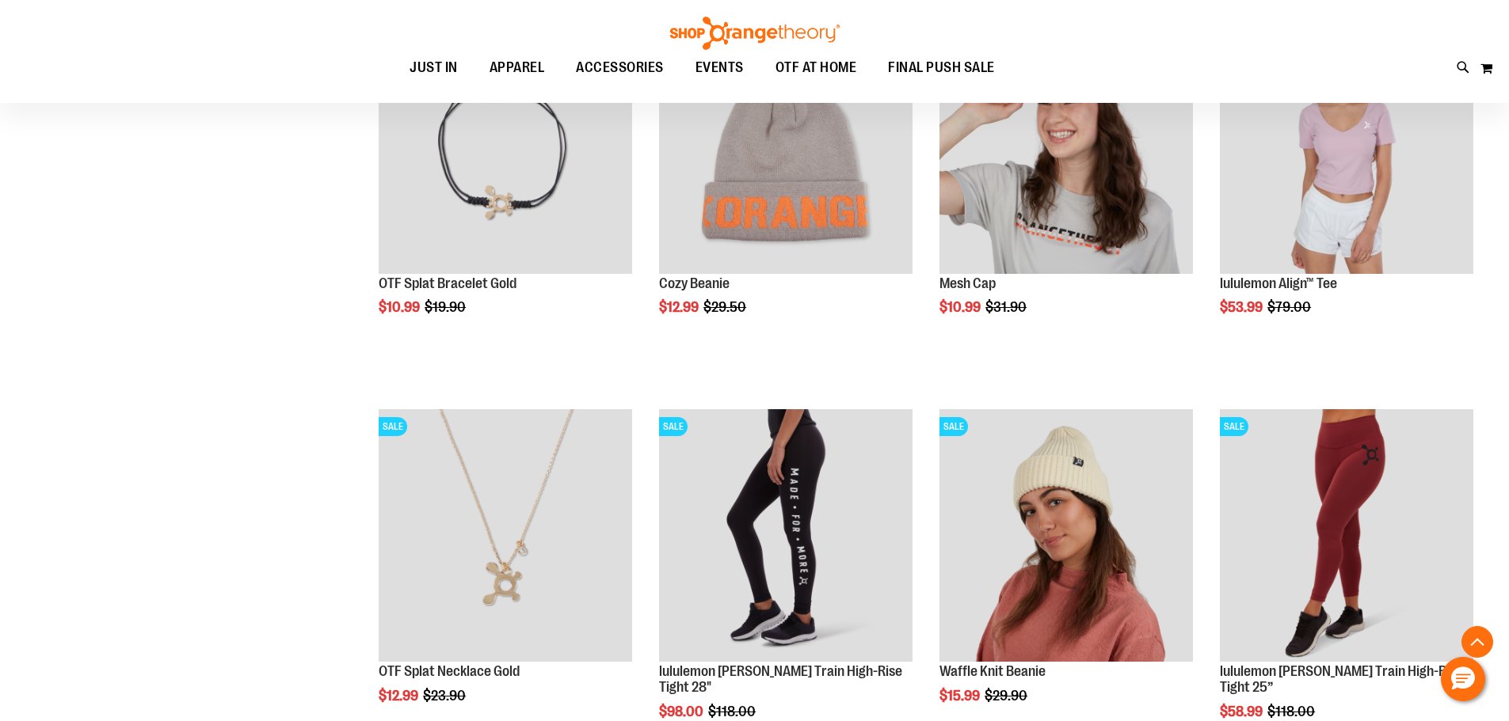
scroll to position [17254, 0]
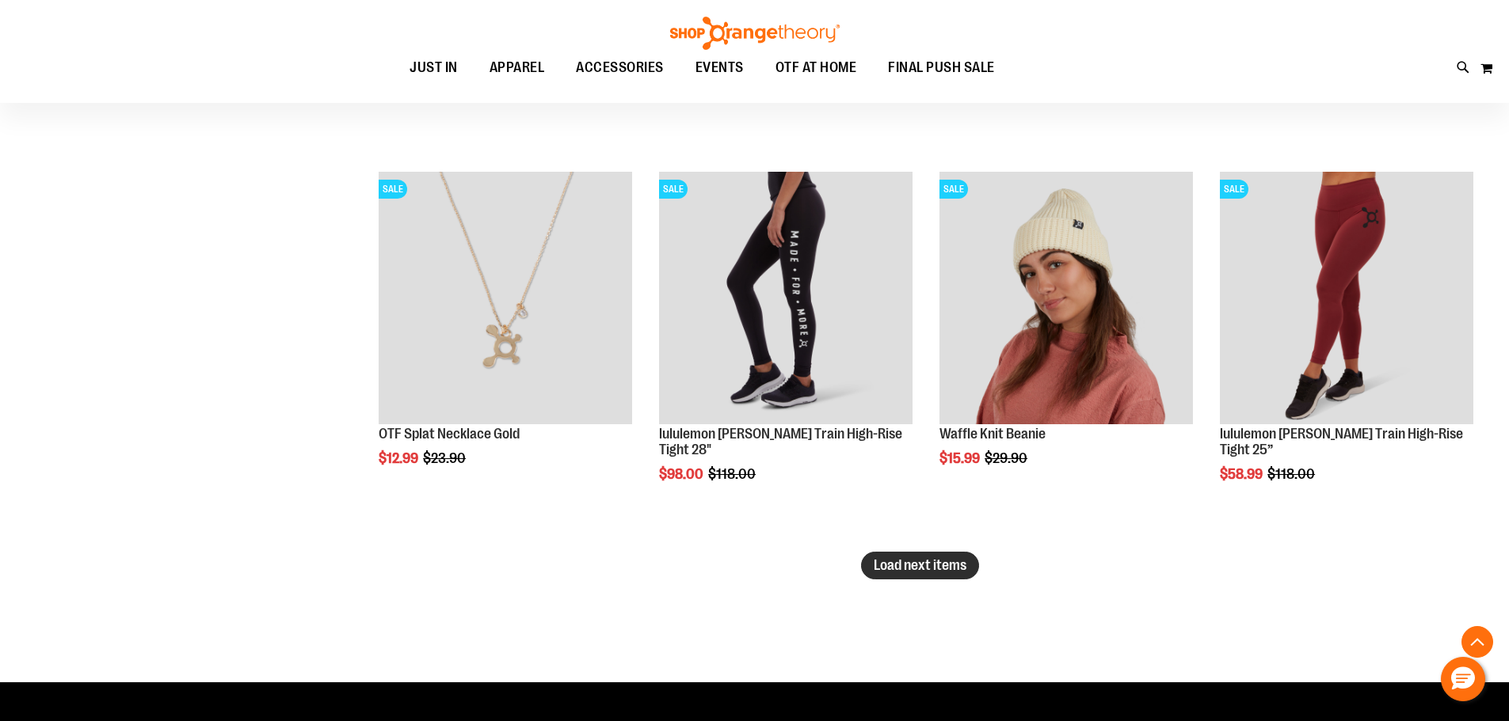
click at [919, 574] on button "Load next items" at bounding box center [920, 566] width 118 height 28
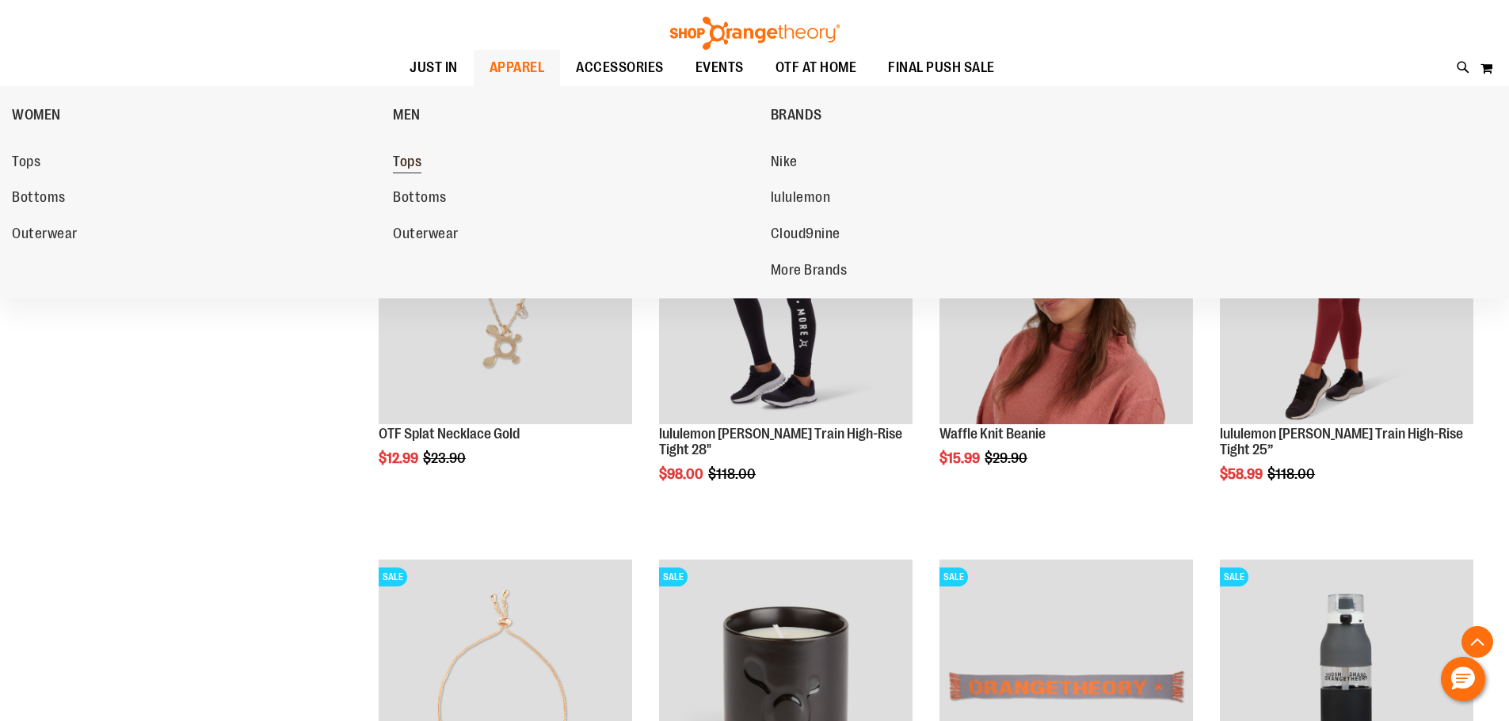
click at [417, 158] on span "Tops" at bounding box center [407, 164] width 29 height 20
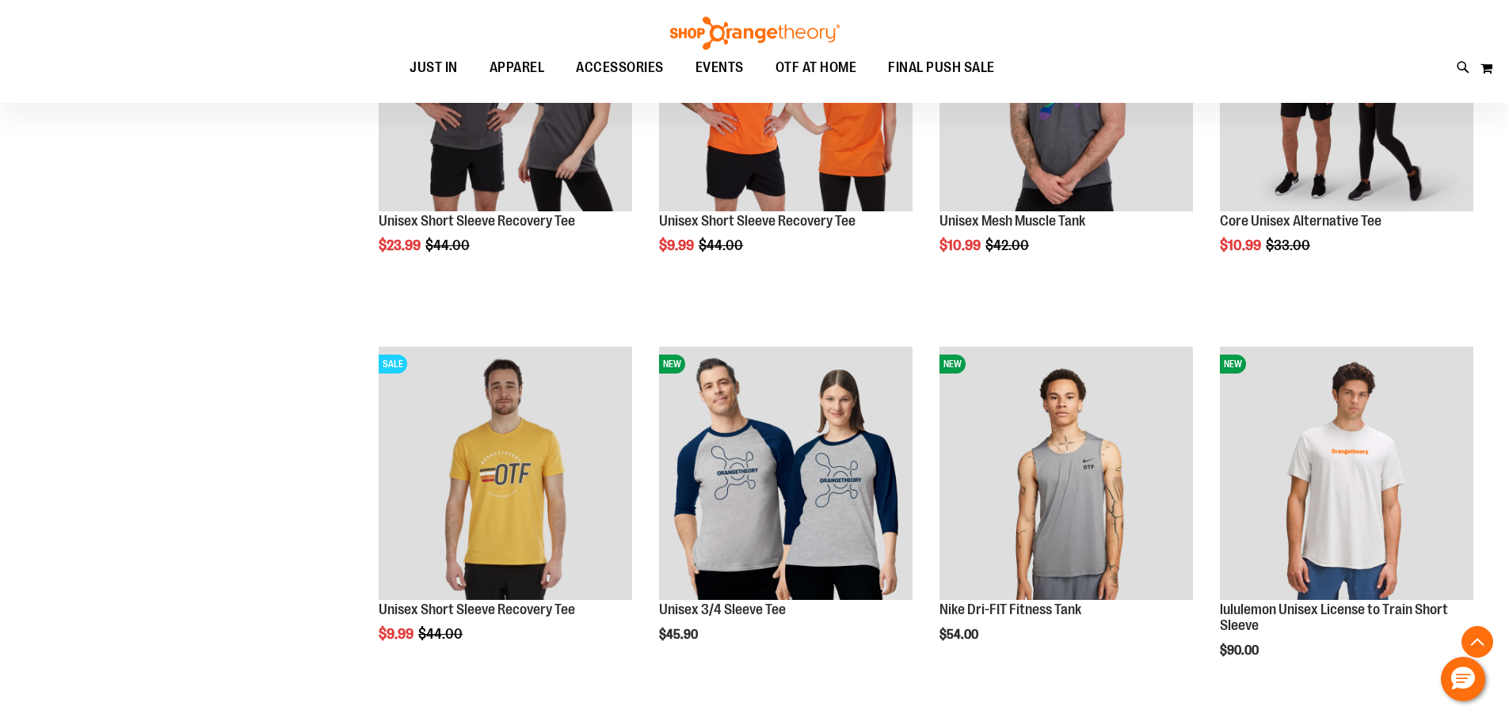
scroll to position [895, 0]
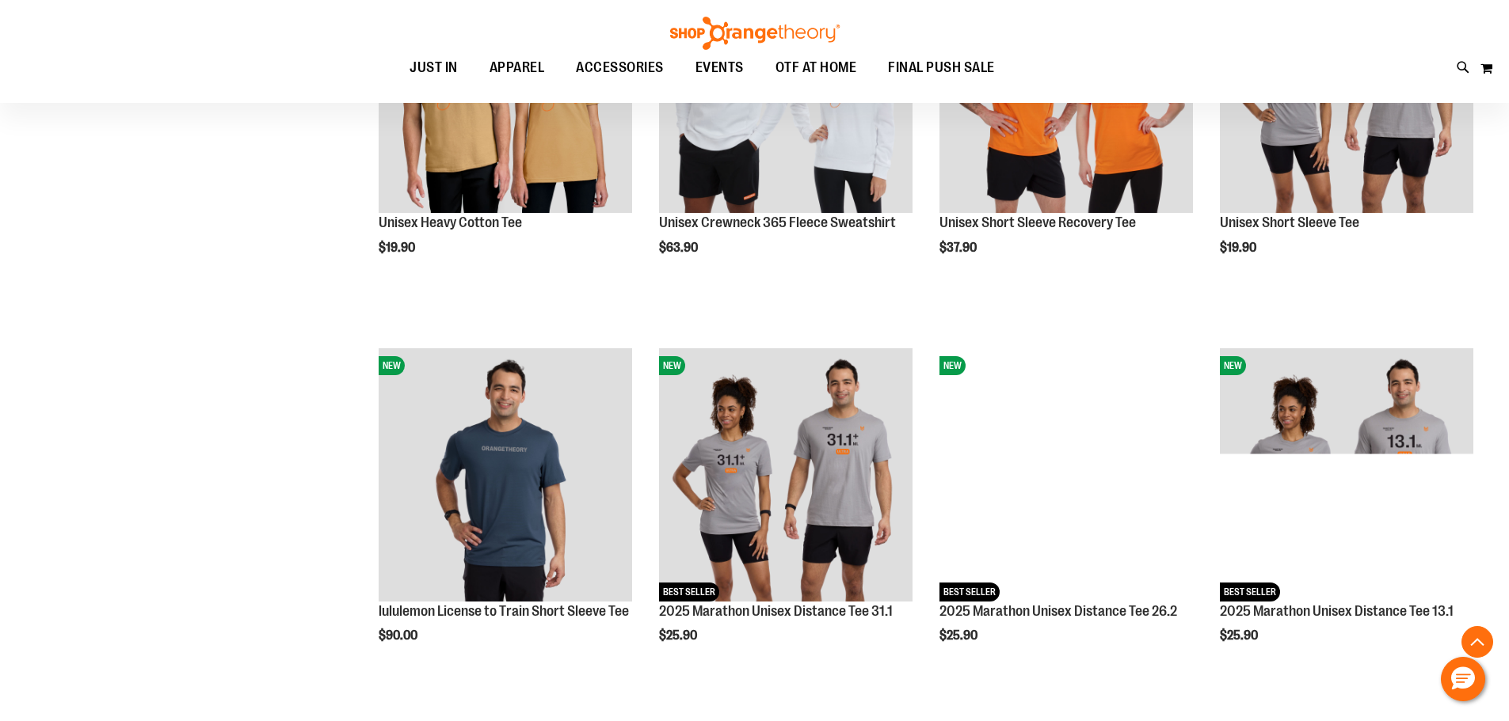
scroll to position [1449, 0]
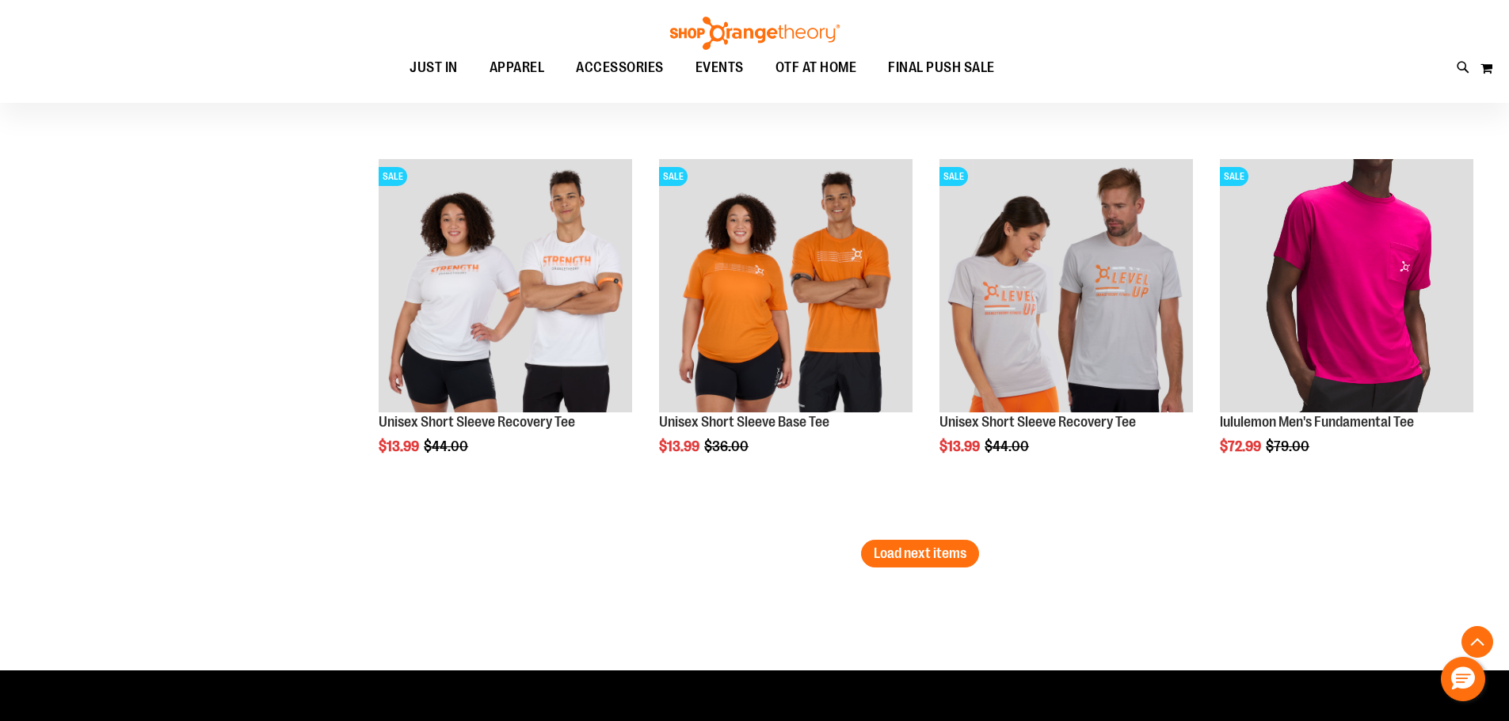
scroll to position [3112, 0]
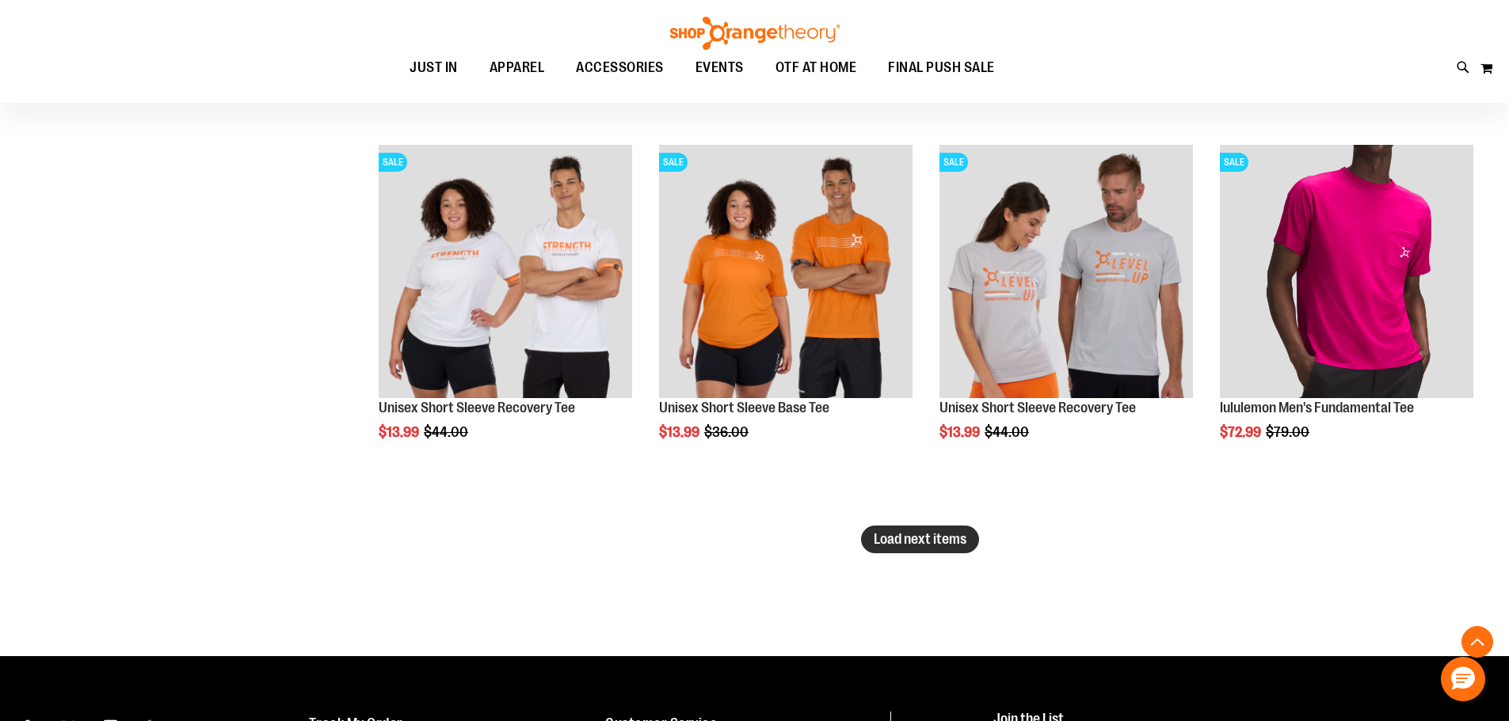
click at [939, 535] on span "Load next items" at bounding box center [919, 539] width 93 height 16
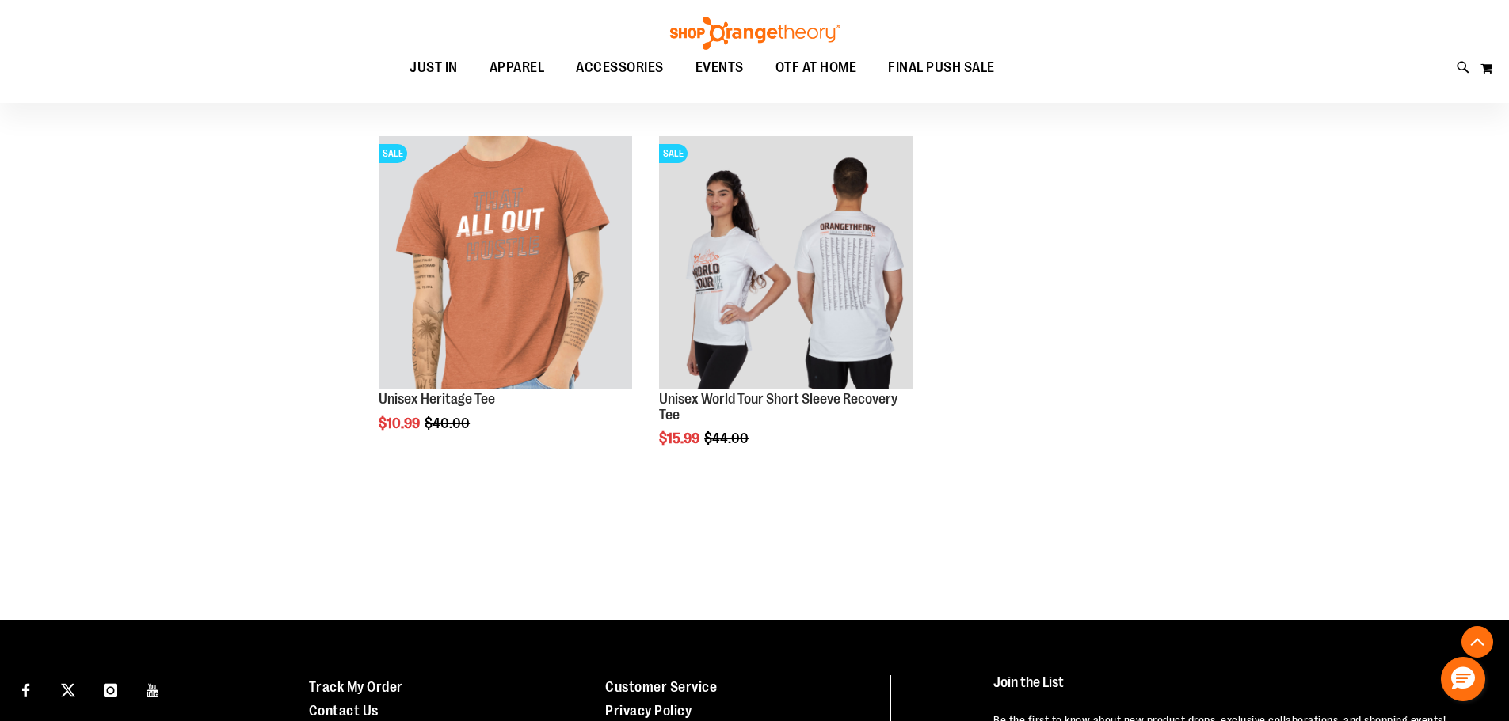
scroll to position [3904, 0]
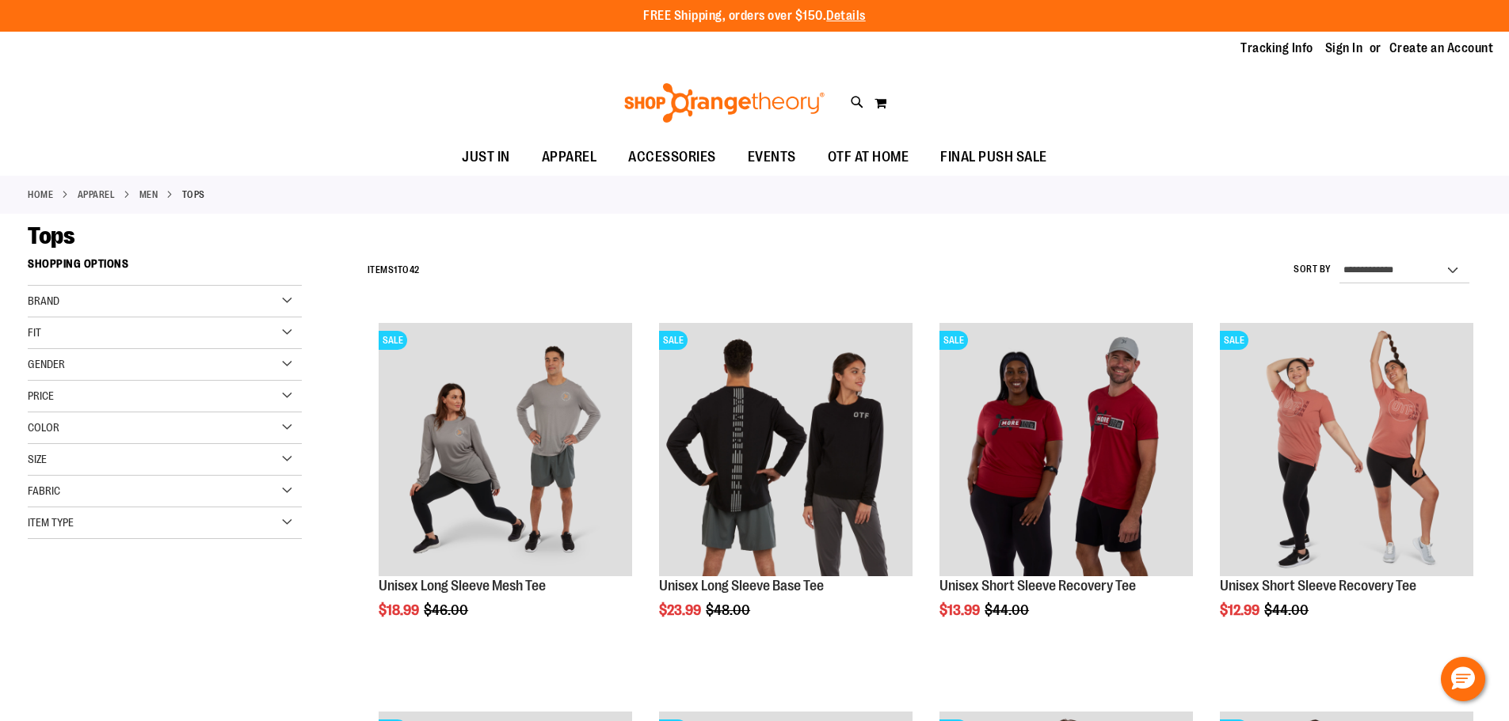
click at [264, 515] on div "Item Type" at bounding box center [165, 524] width 274 height 32
click at [59, 618] on link "Sweatshirts 1 item" at bounding box center [155, 614] width 263 height 17
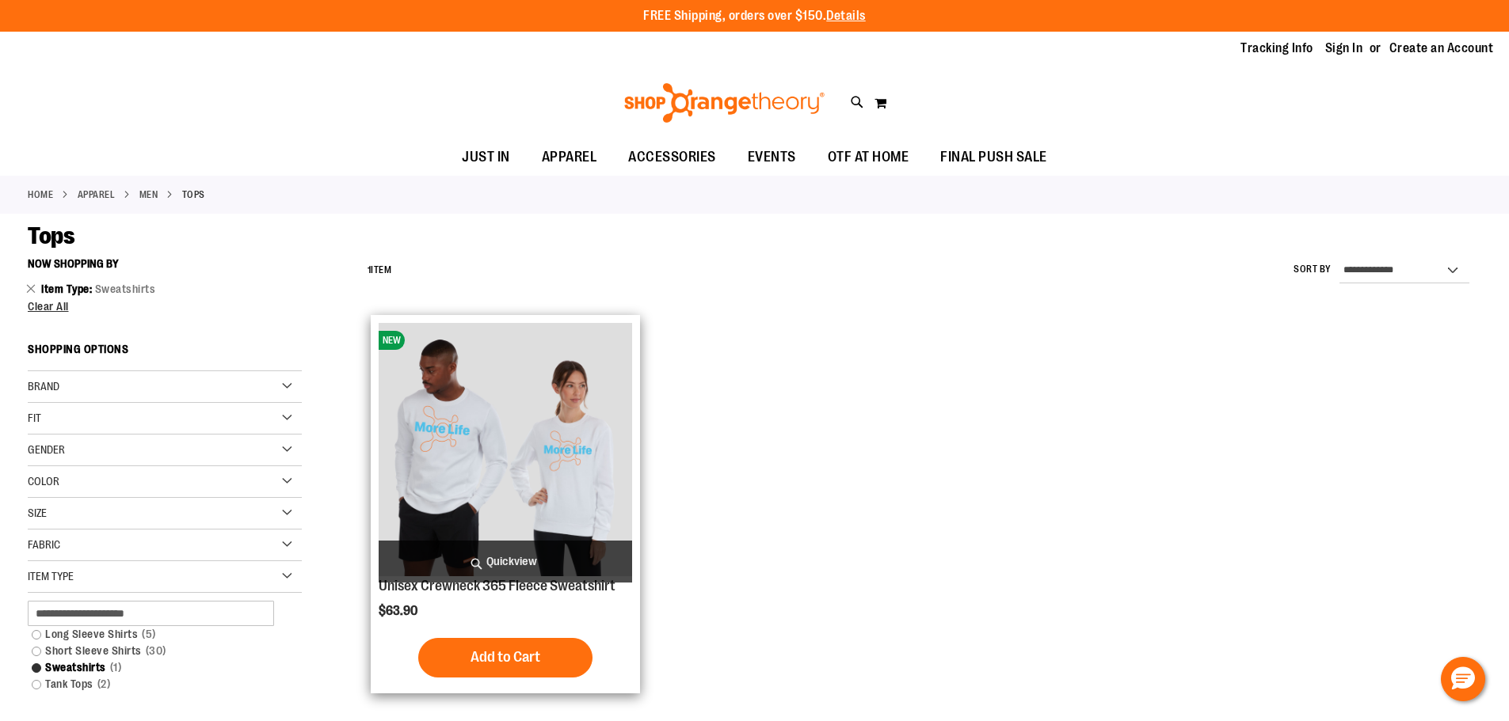
click at [525, 428] on img "product" at bounding box center [505, 449] width 253 height 253
